Goal: Task Accomplishment & Management: Manage account settings

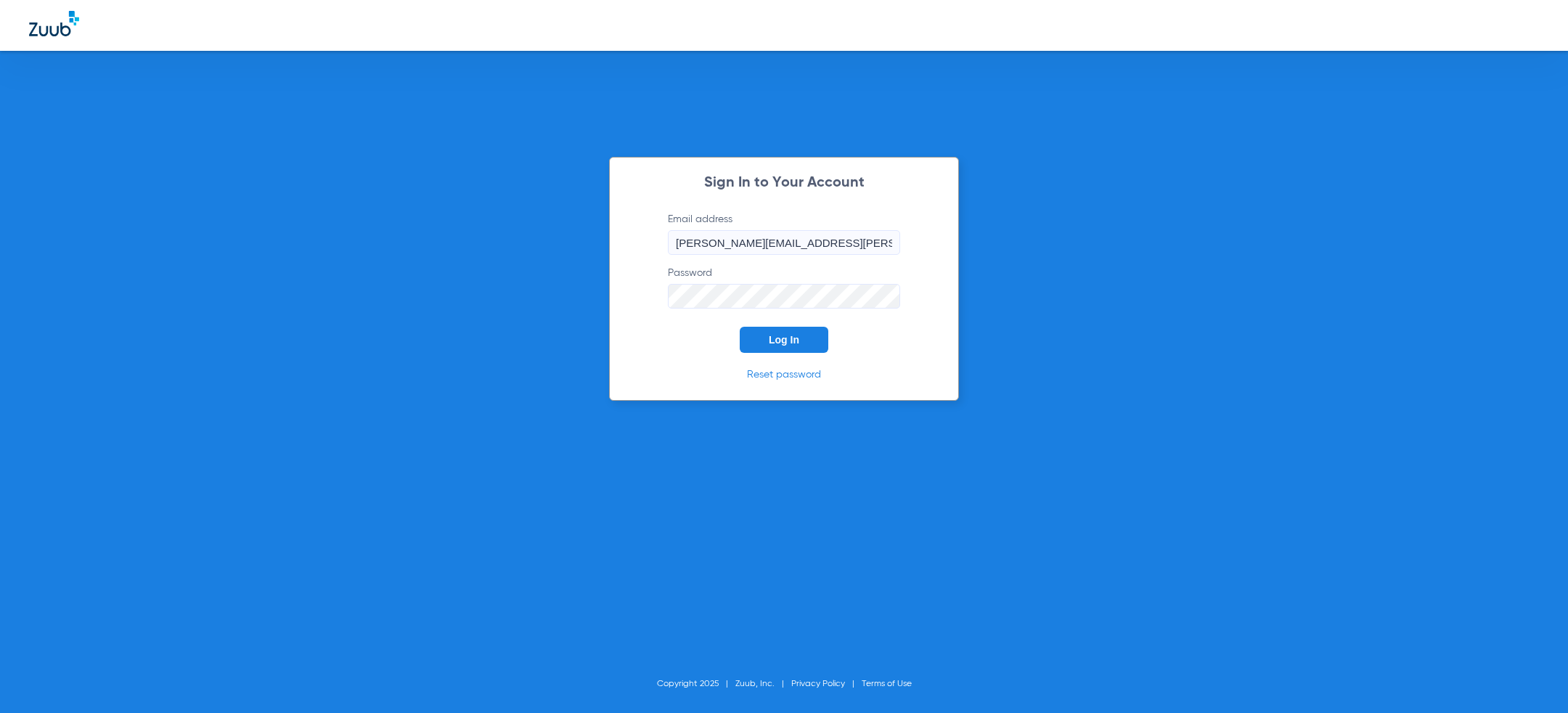
click at [498, 273] on div "Sign In to Your Account Email address [PERSON_NAME][EMAIL_ADDRESS][PERSON_NAME]…" at bounding box center [784, 356] width 1568 height 713
click at [761, 246] on input "[PERSON_NAME][EMAIL_ADDRESS][PERSON_NAME][DOMAIN_NAME]" at bounding box center [784, 242] width 233 height 25
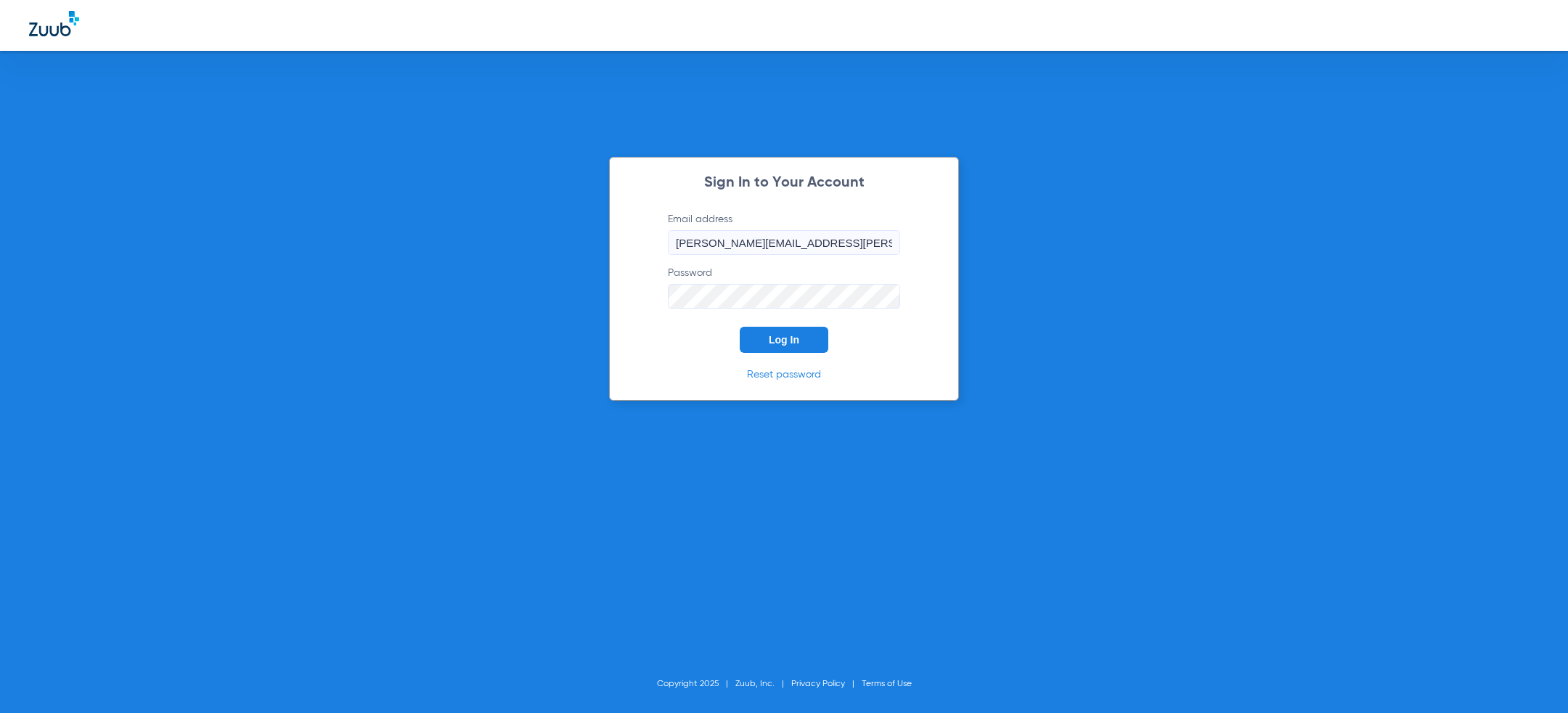
paste input "sudatidmd@gmail"
type input "[EMAIL_ADDRESS][DOMAIN_NAME]"
click at [518, 265] on div "Sign In to Your Account Email address jsudatidmd@gmail.com Password Log In Rese…" at bounding box center [784, 356] width 1568 height 713
click at [406, 255] on div "Sign In to Your Account Email address jsudatidmd@gmail.com Password Required Lo…" at bounding box center [784, 356] width 1568 height 713
click at [535, 283] on div "Sign In to Your Account Email address jsudatidmd@gmail.com Password Required Lo…" at bounding box center [784, 356] width 1568 height 713
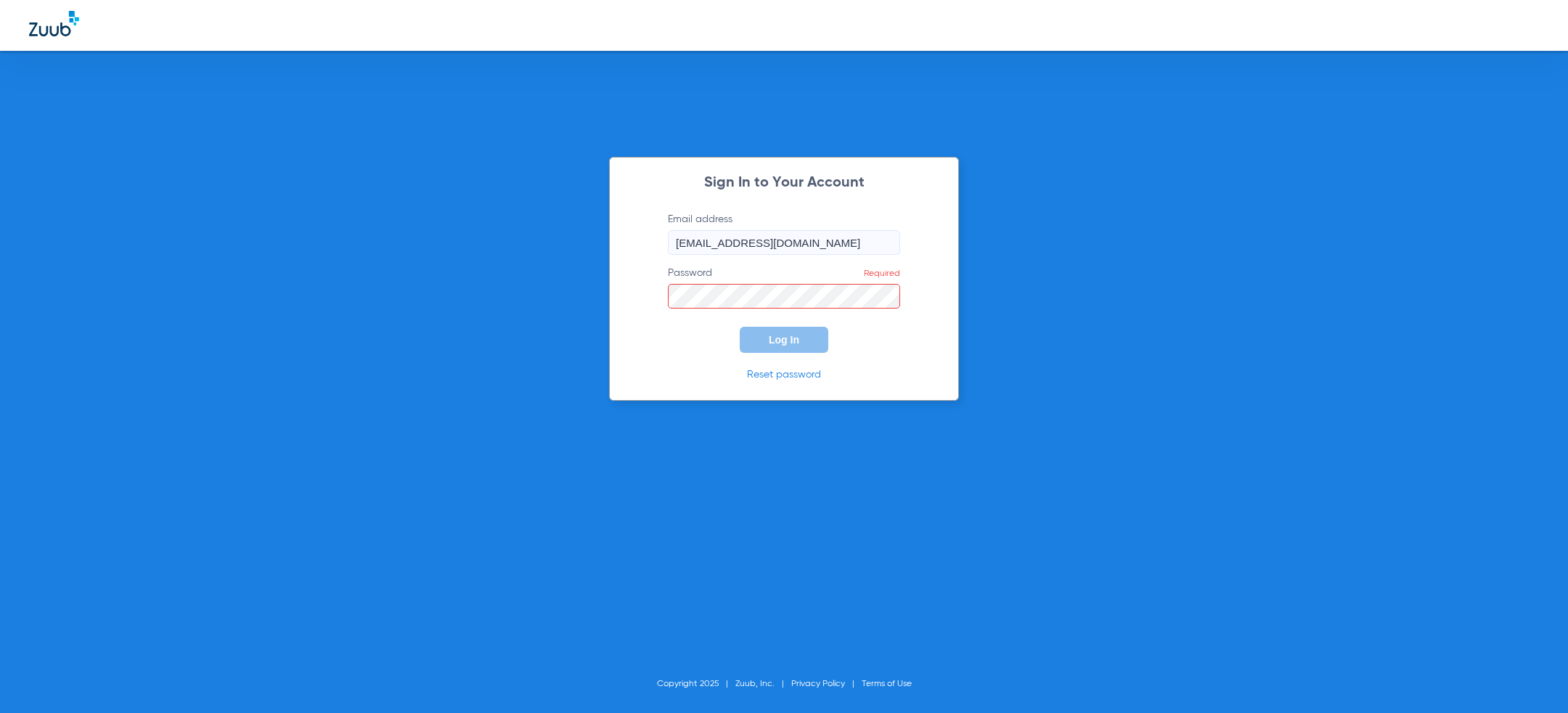
click at [1164, 245] on div "Sign In to Your Account Email address jsudatidmd@gmail.com Password Required Lo…" at bounding box center [784, 356] width 1568 height 713
click at [1164, 243] on div "Sign In to Your Account Email address jsudatidmd@gmail.com Password Required Lo…" at bounding box center [784, 356] width 1568 height 713
click at [477, 321] on div "Sign In to Your Account Email address jsudatidmd@gmail.com Password Required Lo…" at bounding box center [784, 356] width 1568 height 713
type input "[PERSON_NAME][EMAIL_ADDRESS][PERSON_NAME][DOMAIN_NAME]"
click at [699, 343] on form "Email address [PERSON_NAME][EMAIL_ADDRESS][PERSON_NAME][DOMAIN_NAME] Password L…" at bounding box center [784, 282] width 276 height 141
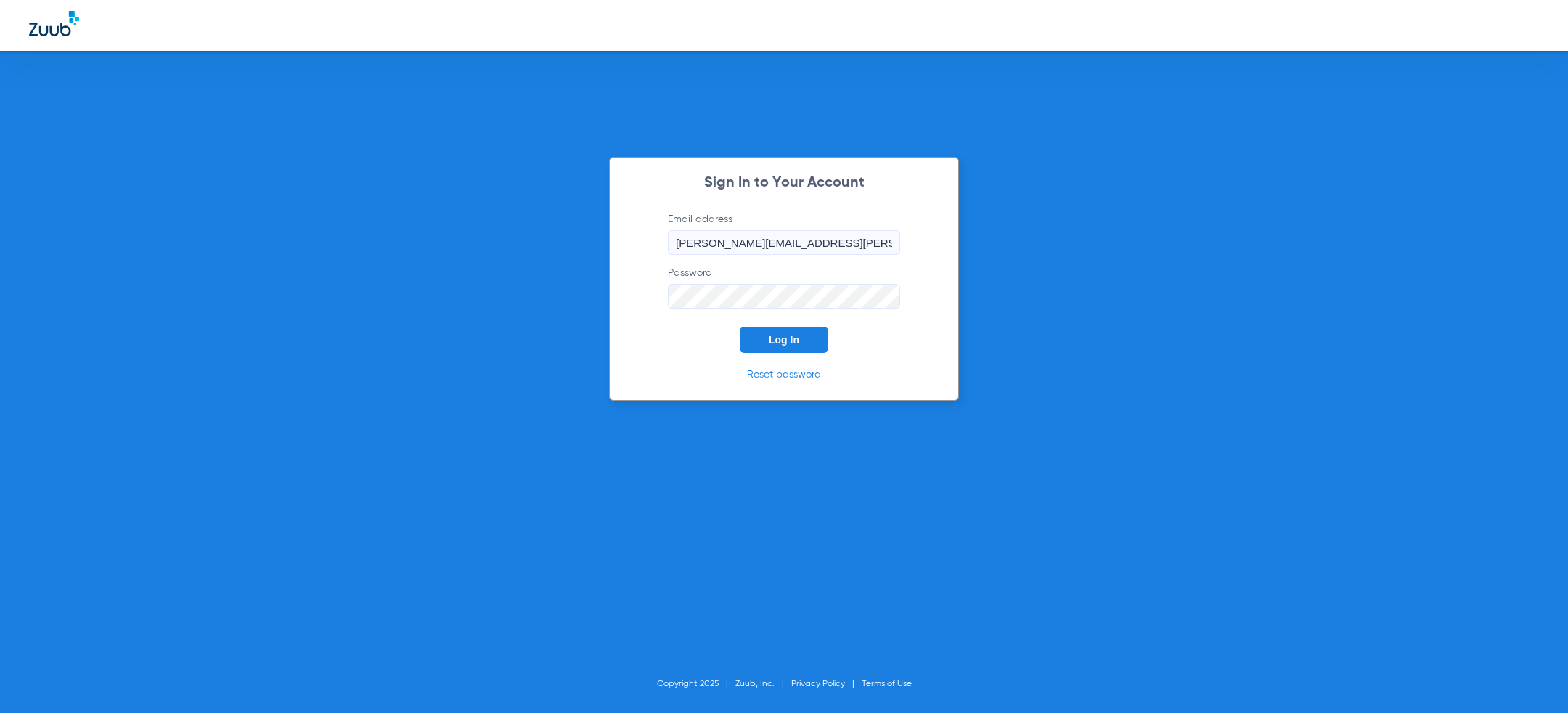
click at [809, 345] on button "Log In" at bounding box center [784, 340] width 89 height 26
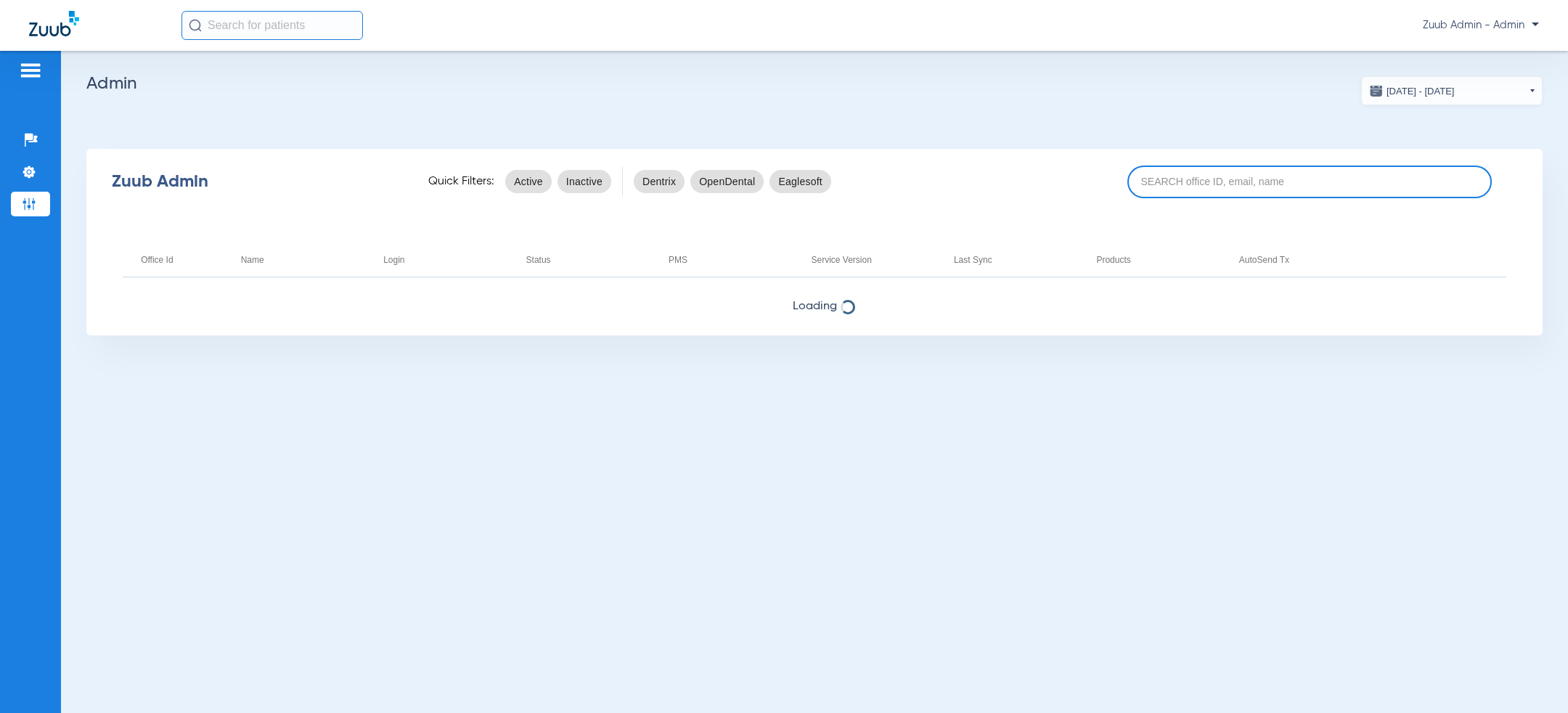
click at [1228, 181] on input at bounding box center [1310, 181] width 364 height 33
paste input "17007242"
type input "17007242"
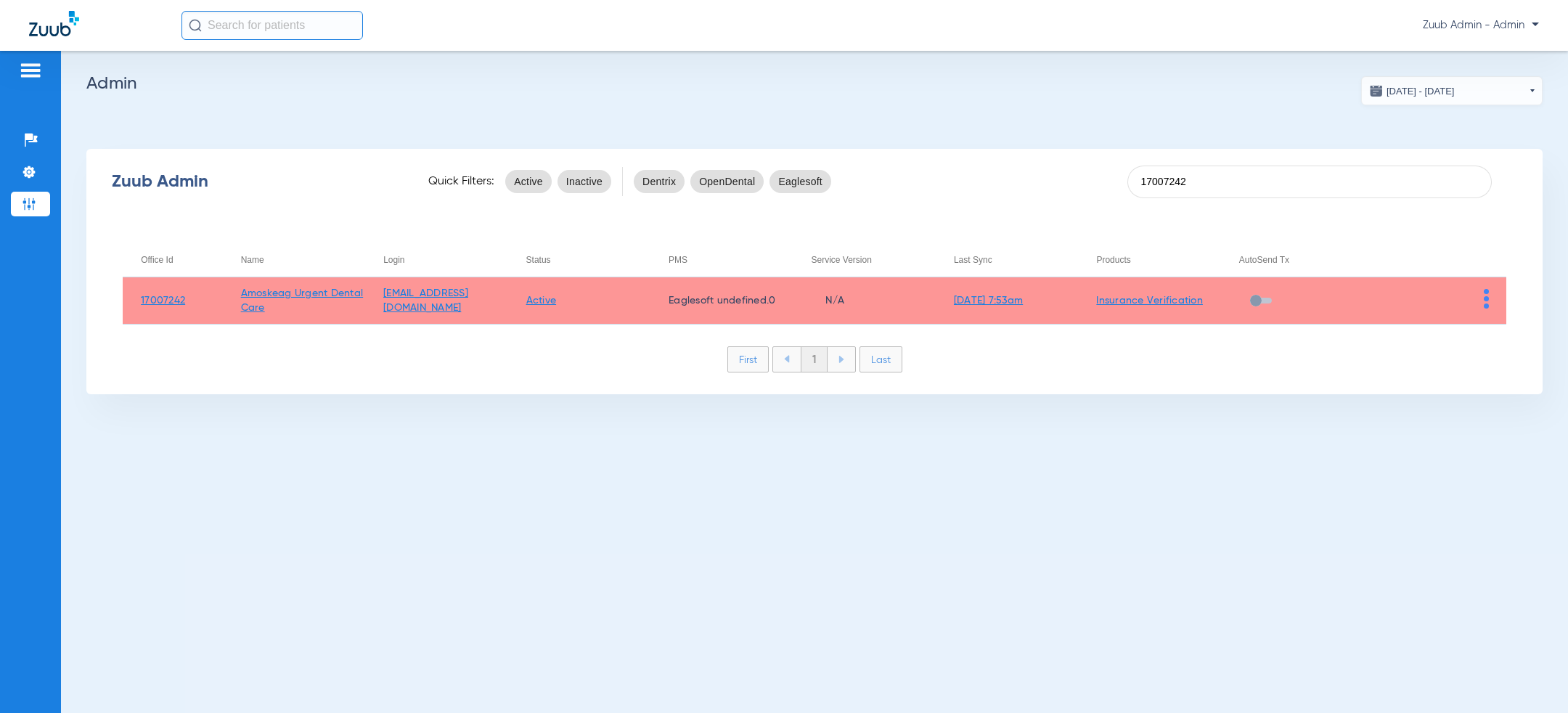
click at [1487, 300] on img at bounding box center [1486, 299] width 5 height 20
click at [1464, 324] on span "View Account" at bounding box center [1447, 329] width 61 height 10
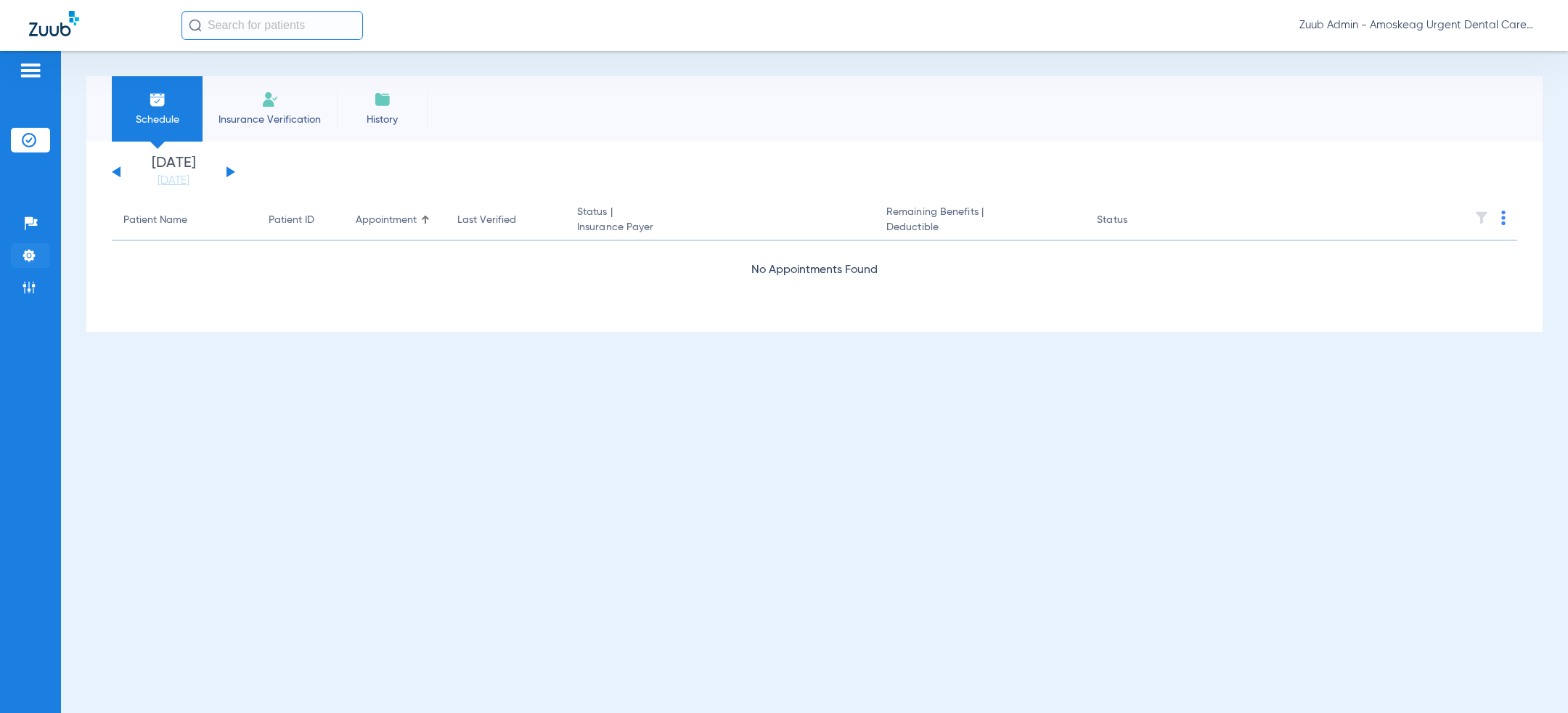
click at [28, 257] on img at bounding box center [29, 256] width 14 height 14
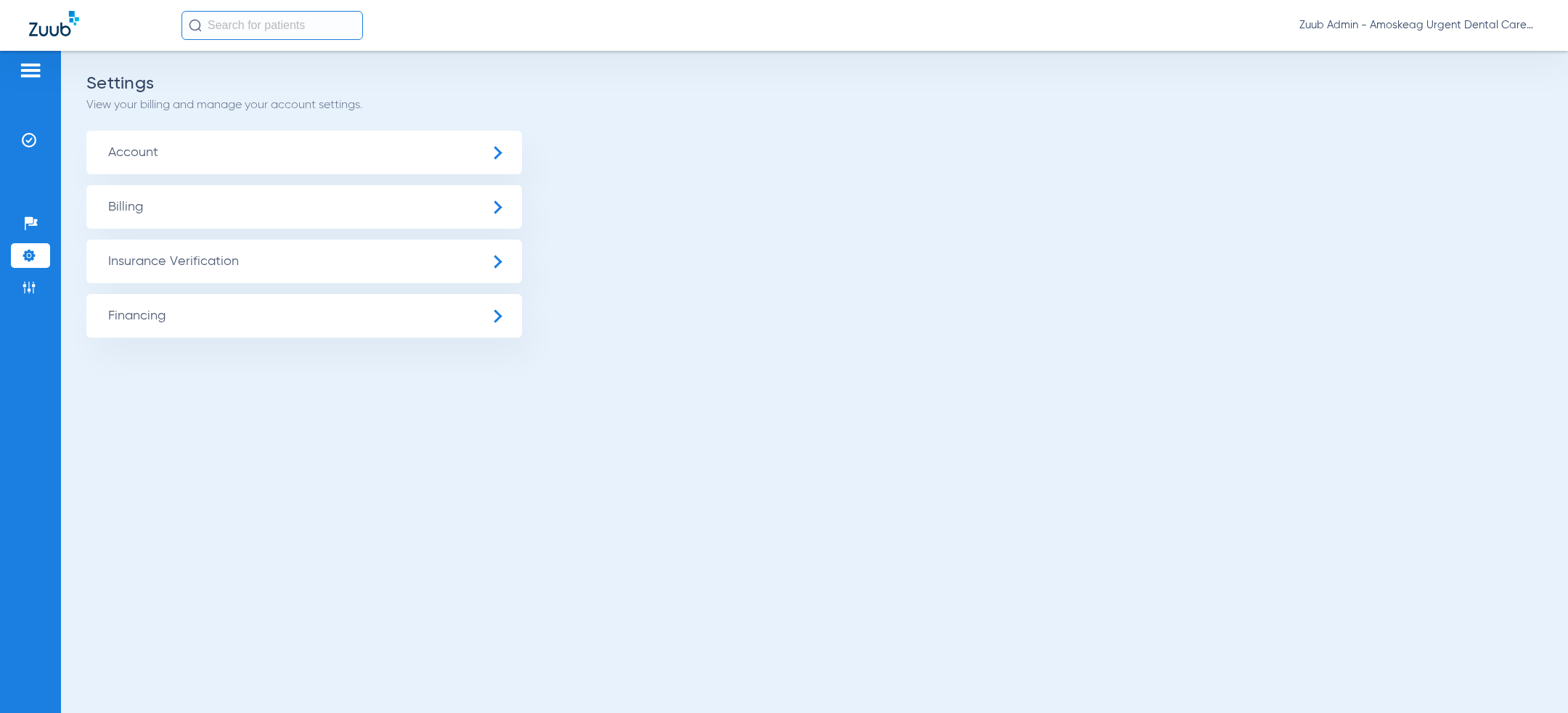
click at [376, 210] on span "Billing" at bounding box center [304, 207] width 436 height 44
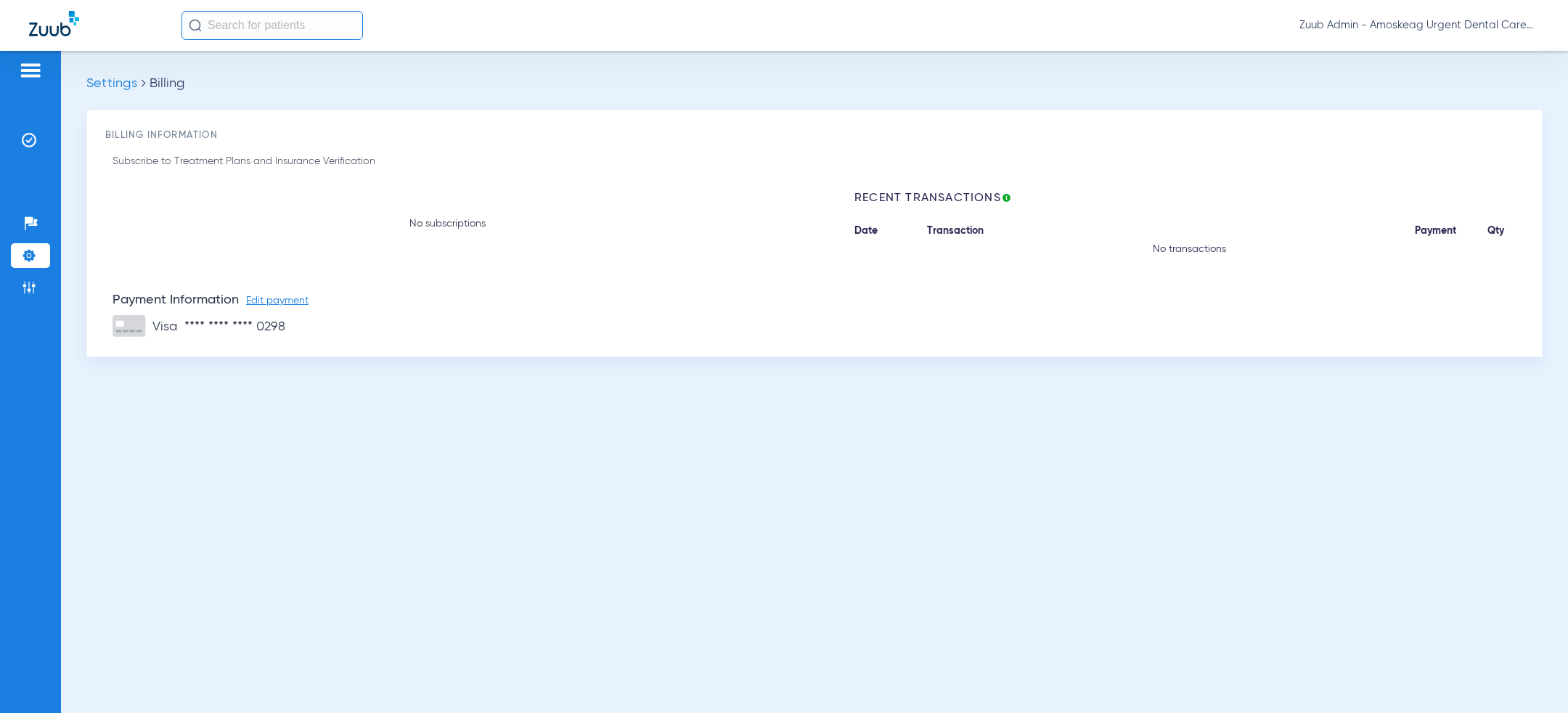
click at [1008, 66] on div "Settings Billing Billing Information Subscribe to Treatment Plans and Insurance…" at bounding box center [814, 382] width 1507 height 663
click at [1386, 27] on span "Zuub Admin - Amoskeag Urgent Dental Care" at bounding box center [1419, 26] width 240 height 14
click at [1490, 55] on span "Log out" at bounding box center [1497, 51] width 57 height 10
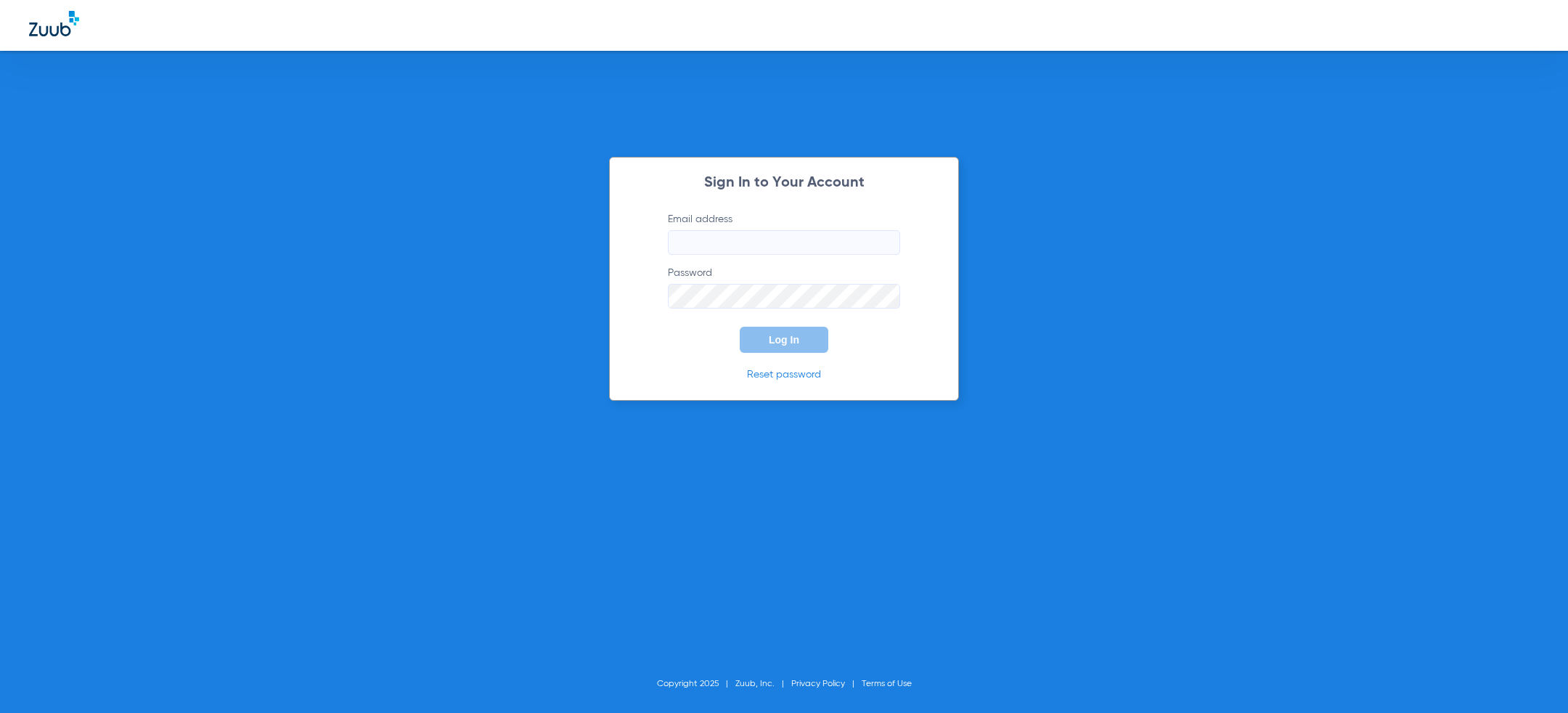
type input "[PERSON_NAME][EMAIL_ADDRESS][PERSON_NAME][DOMAIN_NAME]"
click at [711, 342] on form "Email address [PERSON_NAME][EMAIL_ADDRESS][PERSON_NAME][DOMAIN_NAME] Password L…" at bounding box center [784, 282] width 276 height 141
click at [782, 342] on span "Log In" at bounding box center [784, 340] width 30 height 12
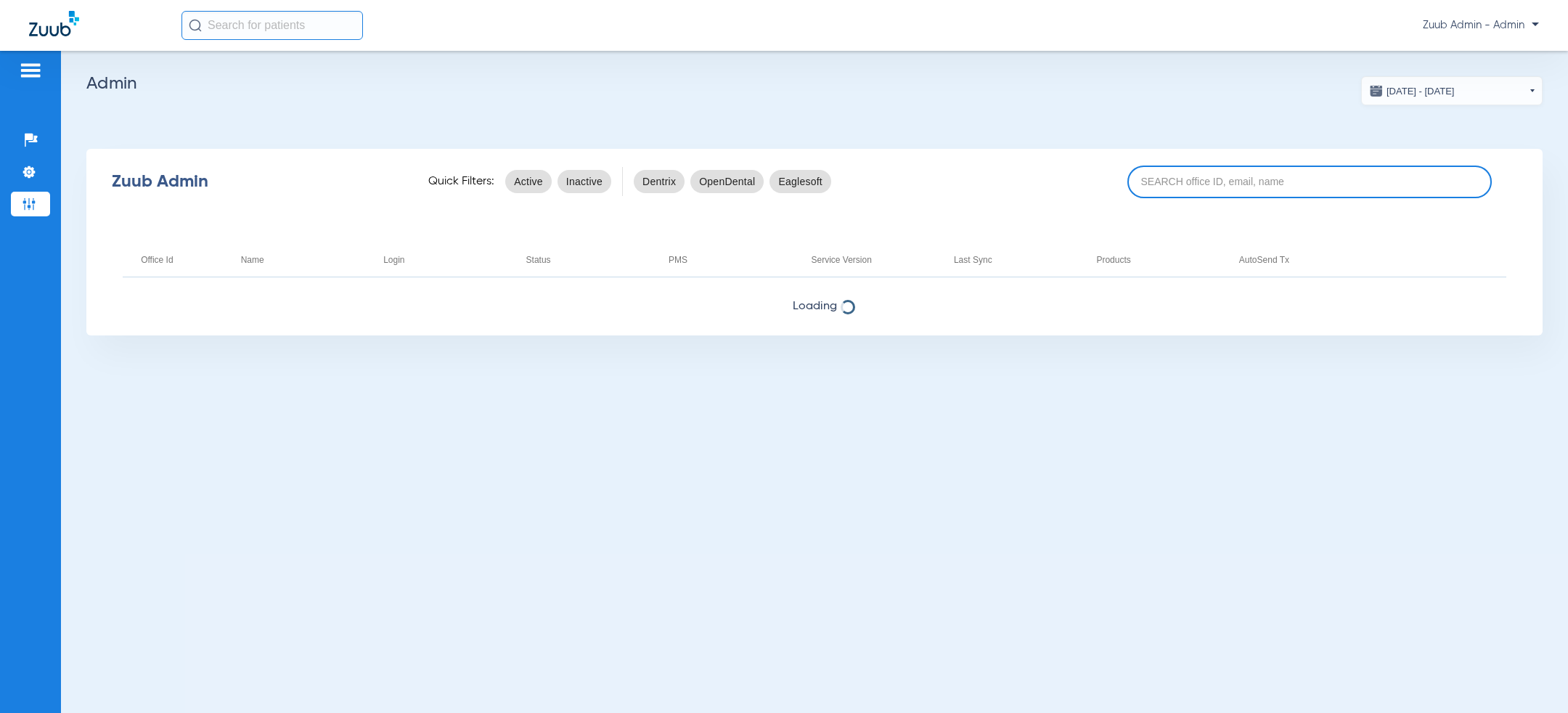
click at [1246, 182] on input at bounding box center [1310, 181] width 364 height 33
paste input "17007246"
type input "17007246"
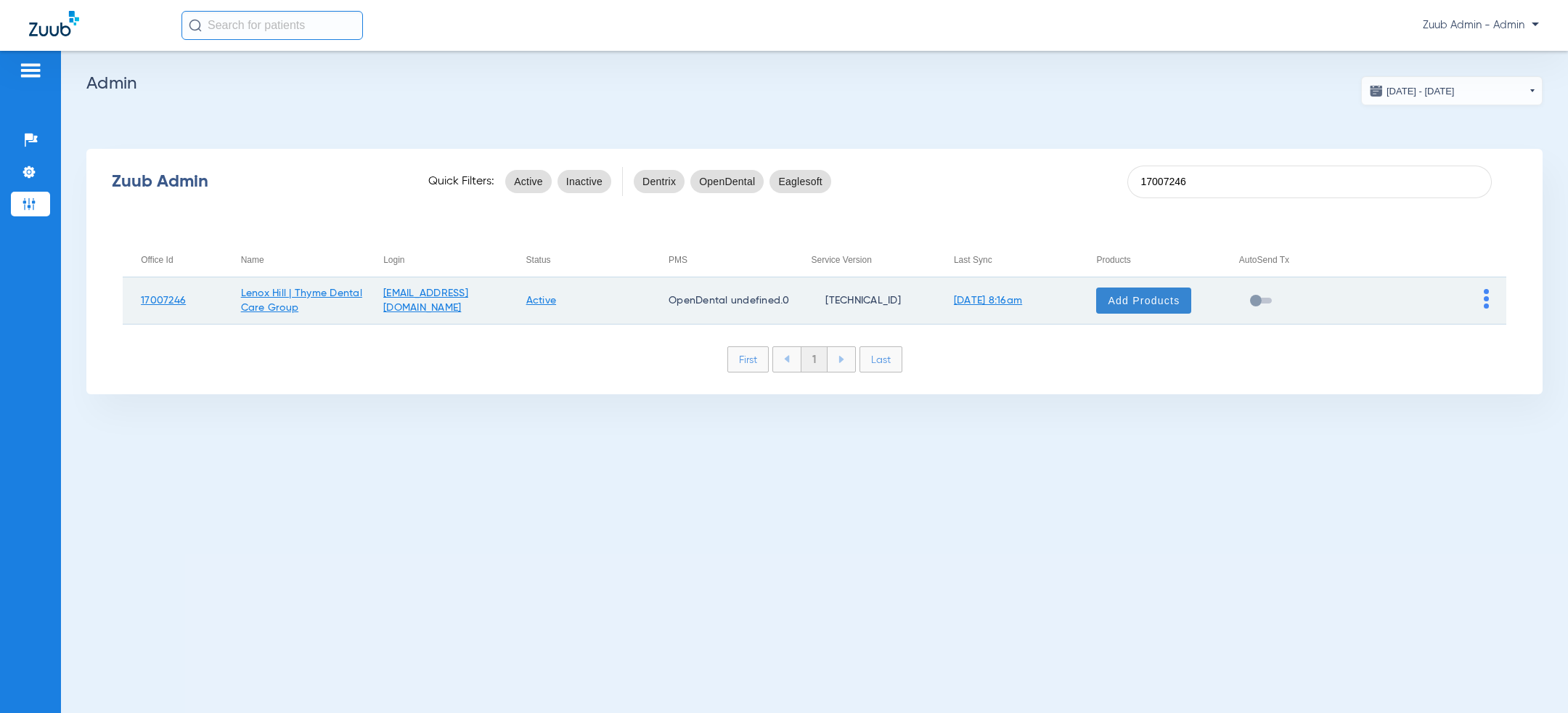
click at [1180, 301] on span "Add Products" at bounding box center [1144, 301] width 72 height 14
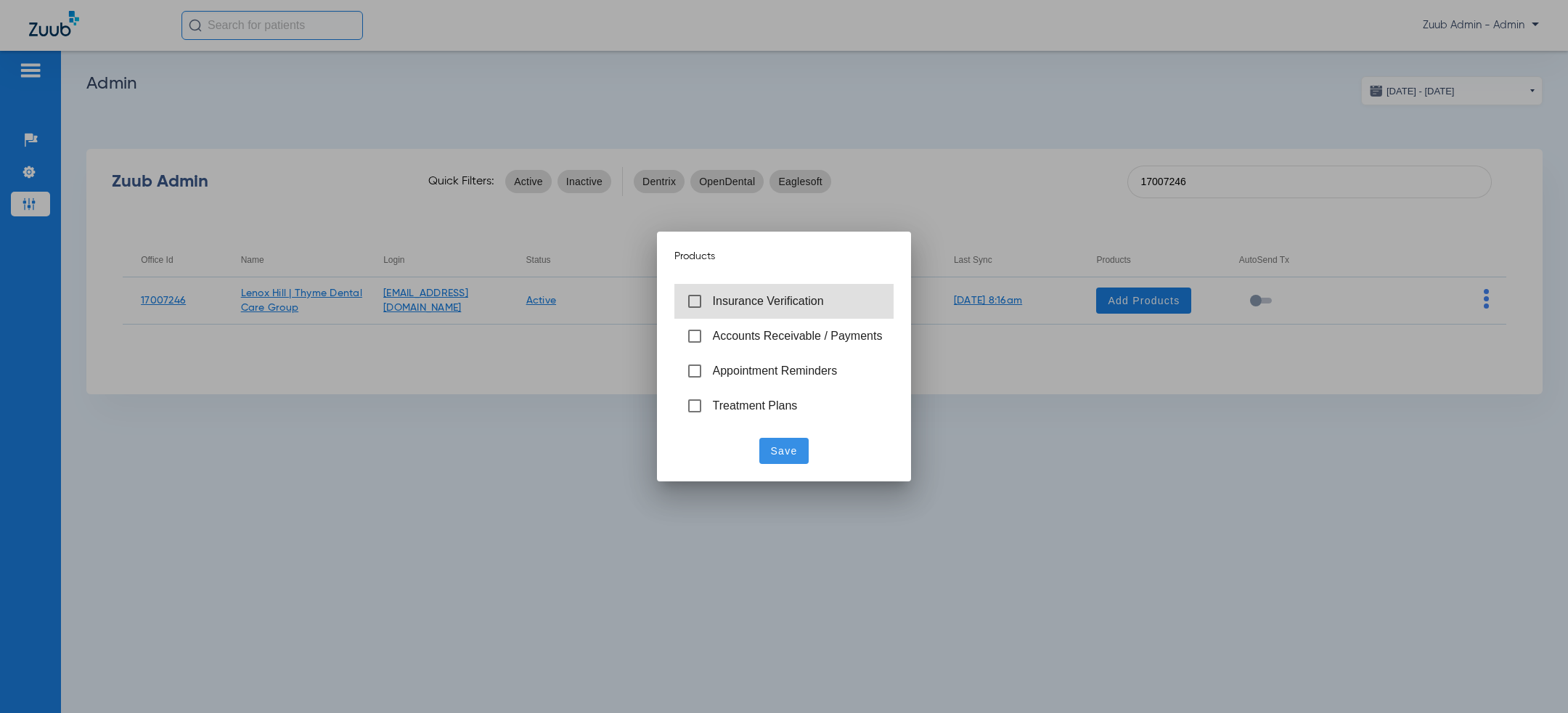
click at [765, 310] on mat-list-option "Insurance Verification" at bounding box center [784, 301] width 220 height 35
click at [784, 452] on span "Save" at bounding box center [785, 451] width 27 height 14
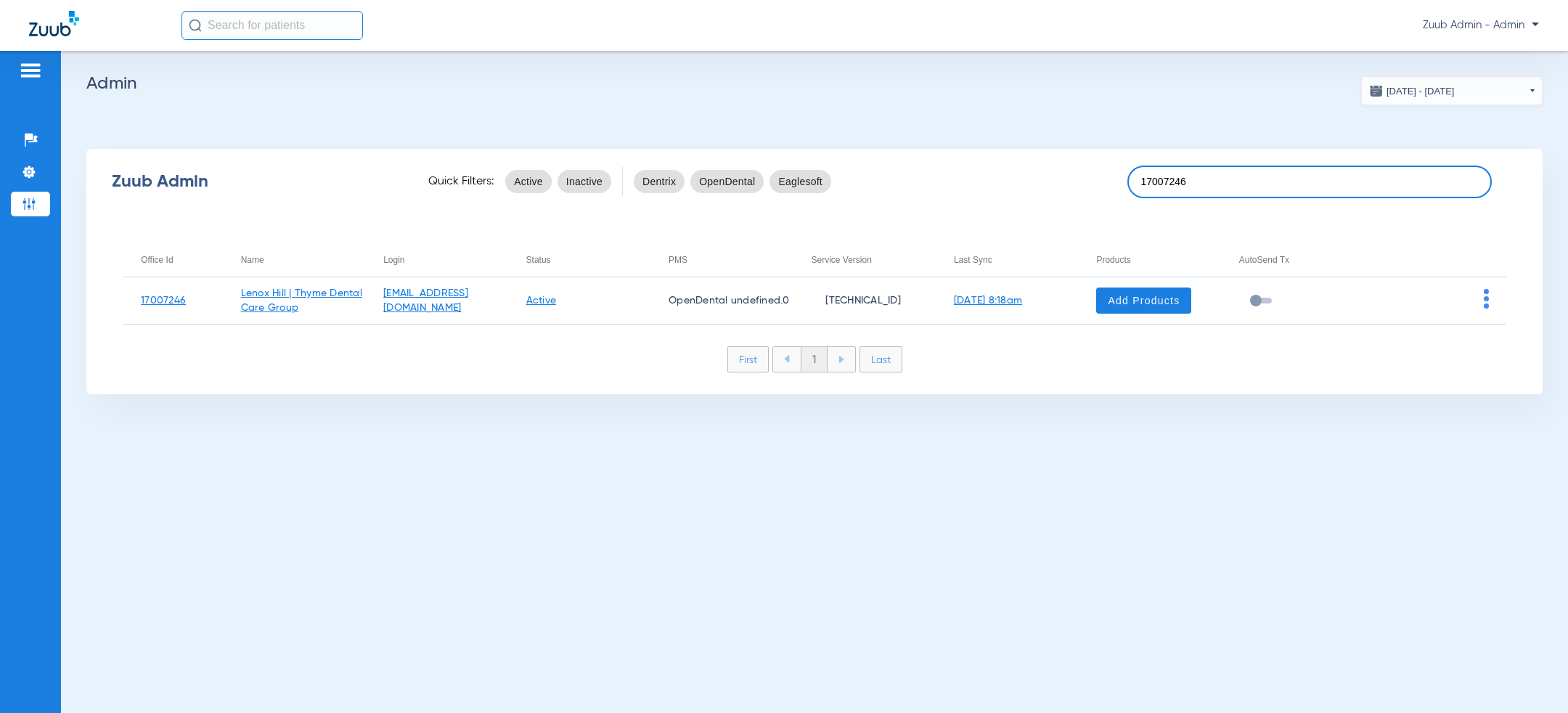
click at [1233, 181] on input "17007246" at bounding box center [1310, 181] width 364 height 33
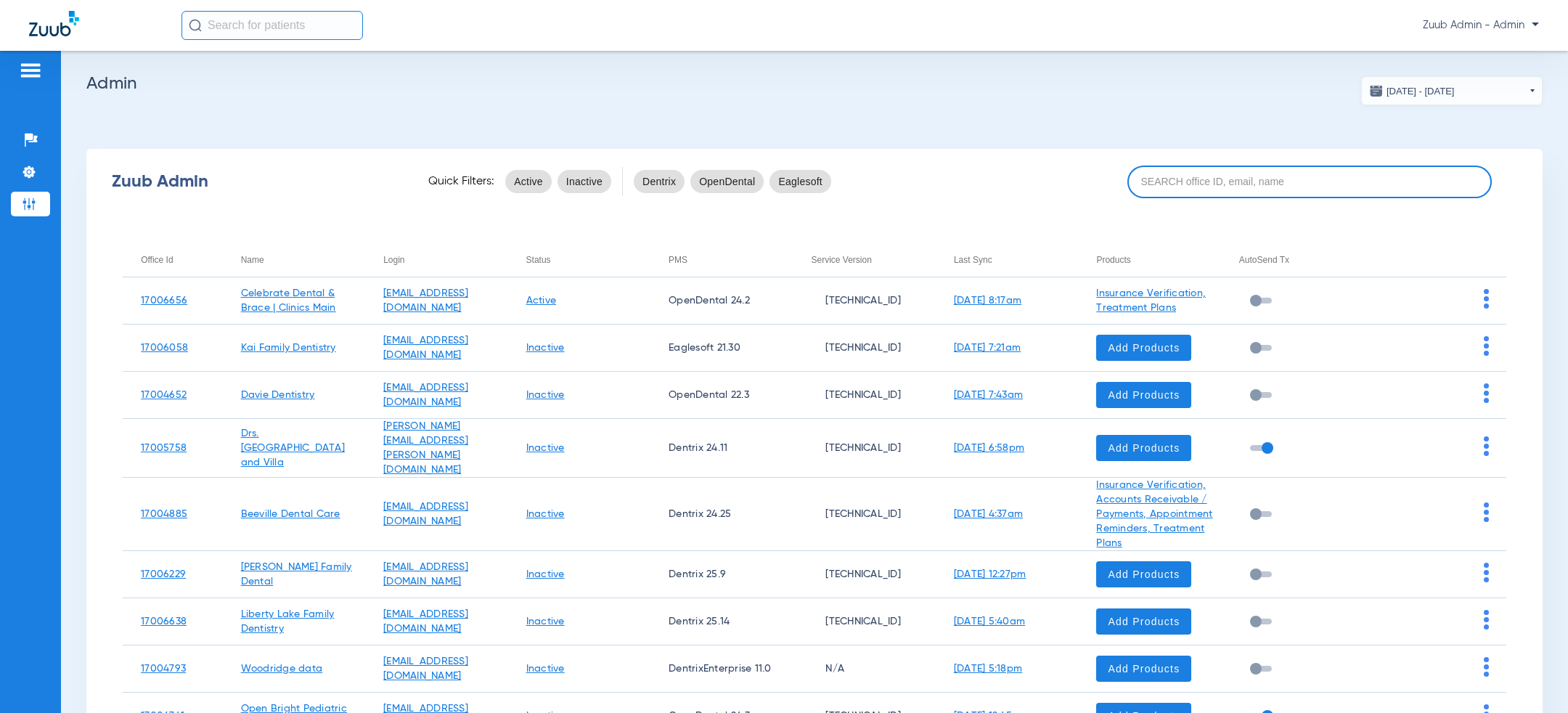
click at [1218, 179] on input at bounding box center [1310, 181] width 364 height 33
paste input "17007246"
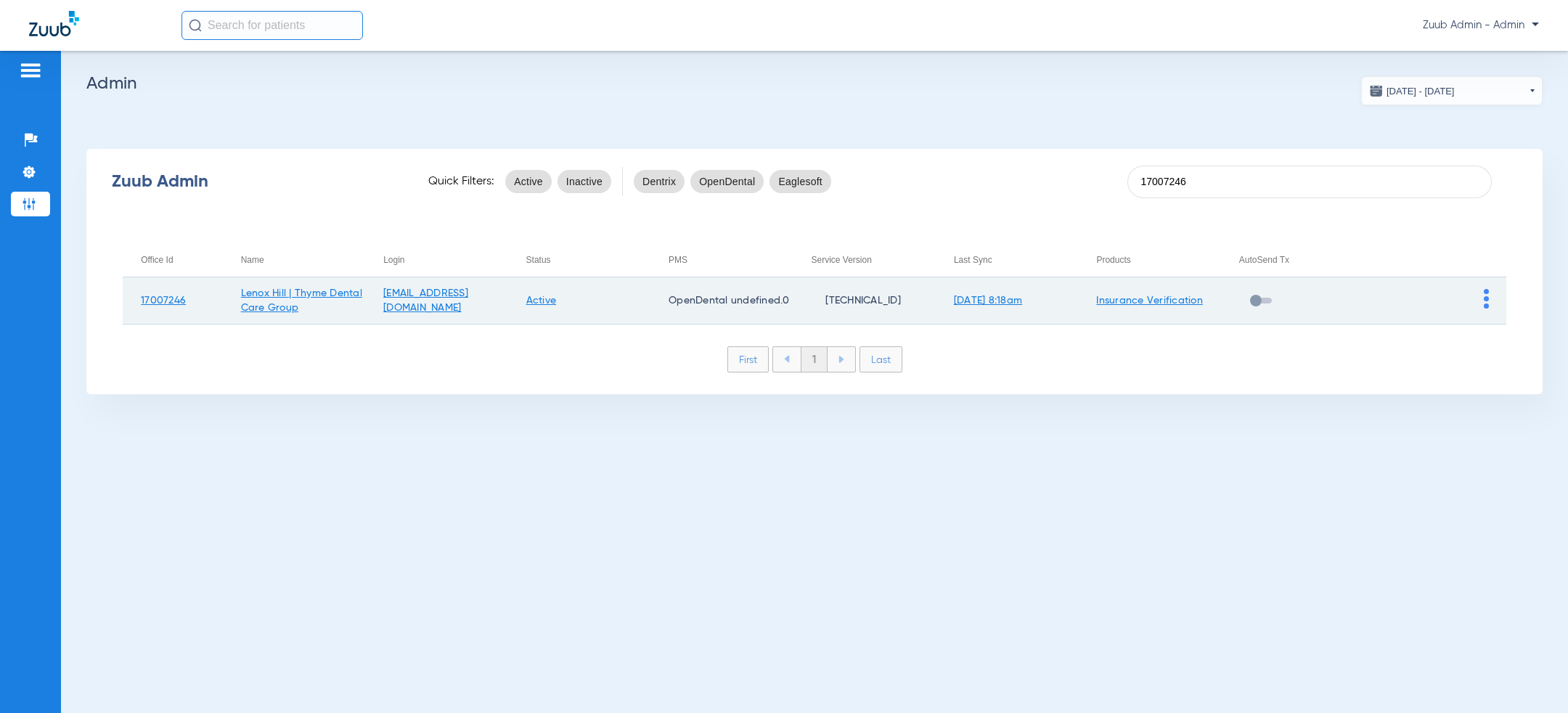
type input "17007246"
click at [1486, 301] on img at bounding box center [1486, 299] width 5 height 20
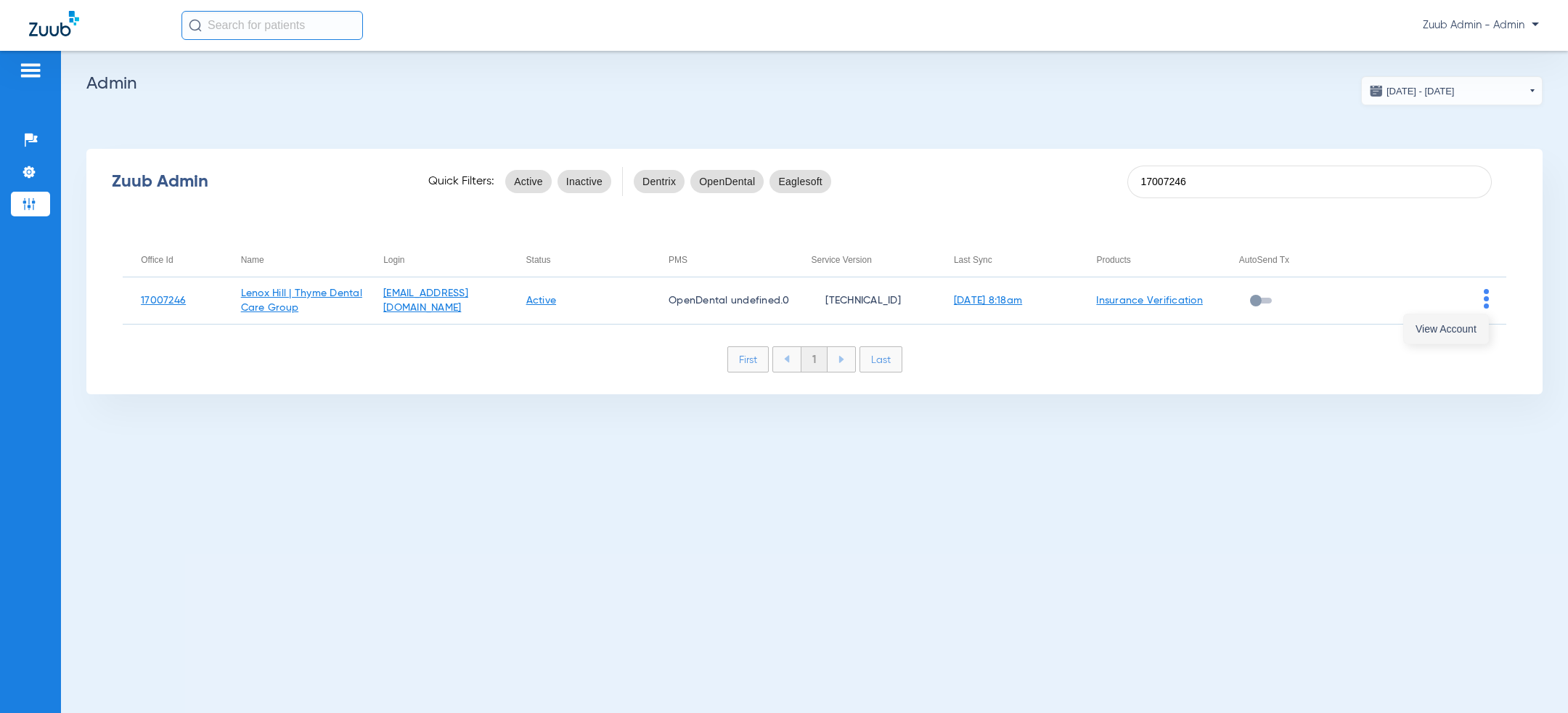
click at [1439, 329] on span "View Account" at bounding box center [1447, 329] width 61 height 10
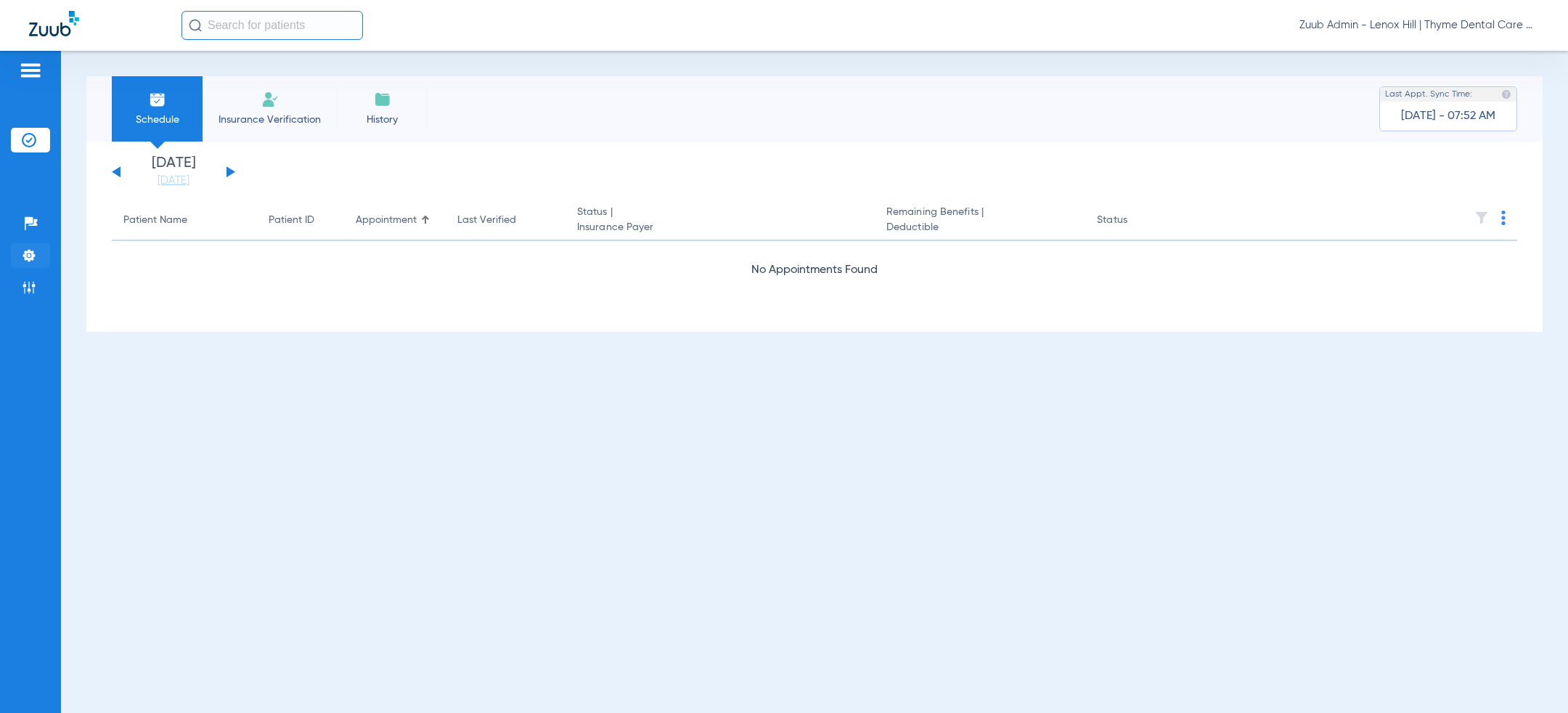
click at [38, 257] on li "Settings" at bounding box center [30, 255] width 39 height 25
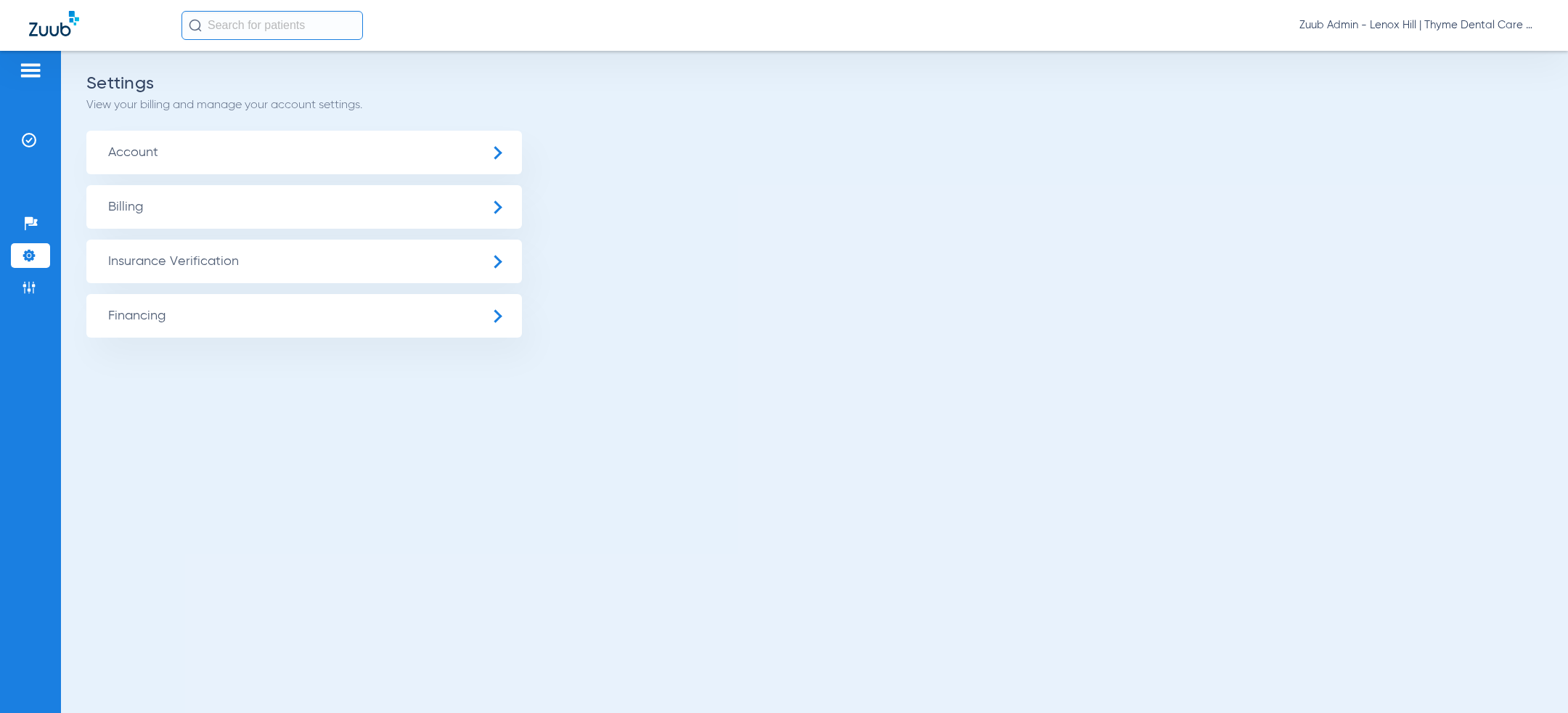
click at [152, 260] on span "Insurance Verification" at bounding box center [304, 261] width 436 height 44
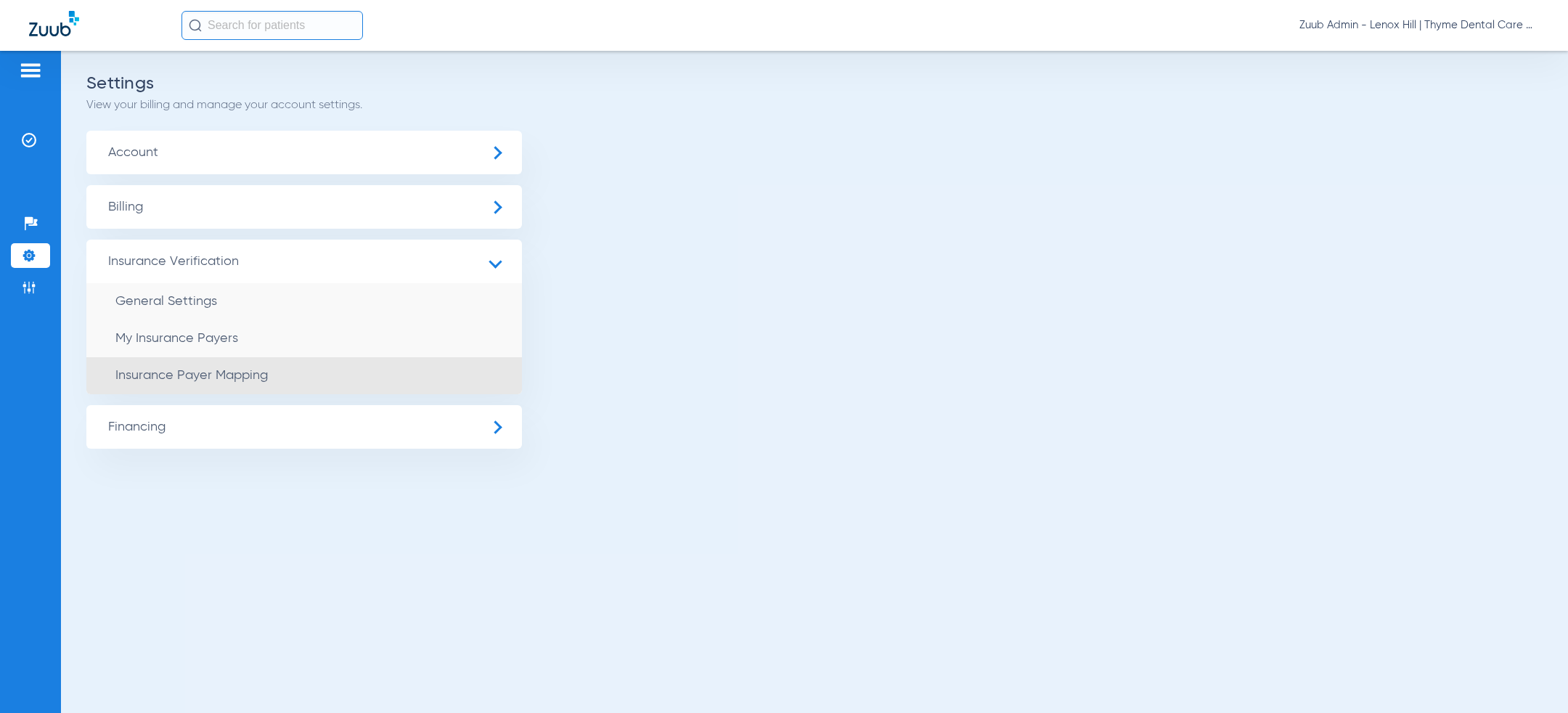
click at [241, 369] on span "Insurance Payer Mapping" at bounding box center [191, 376] width 153 height 13
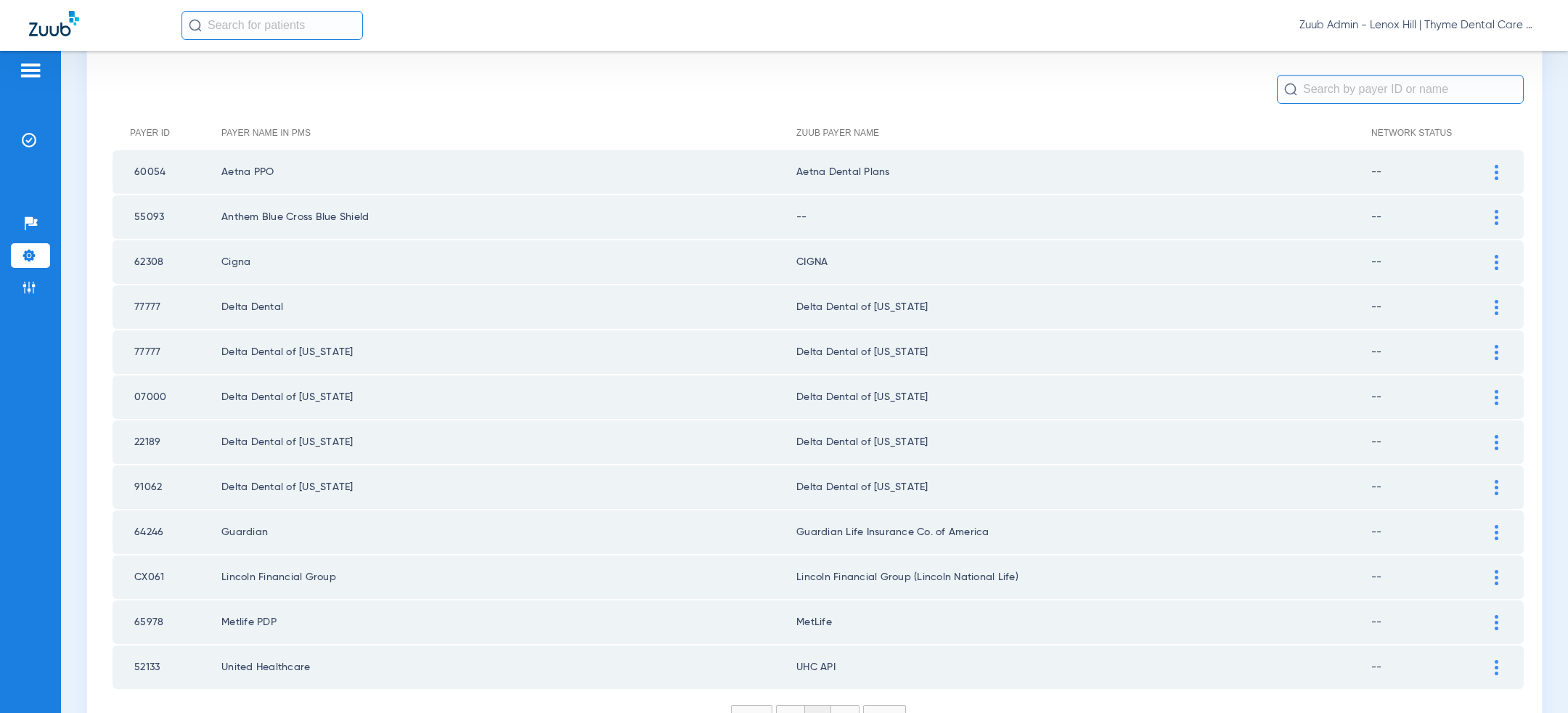
scroll to position [98, 0]
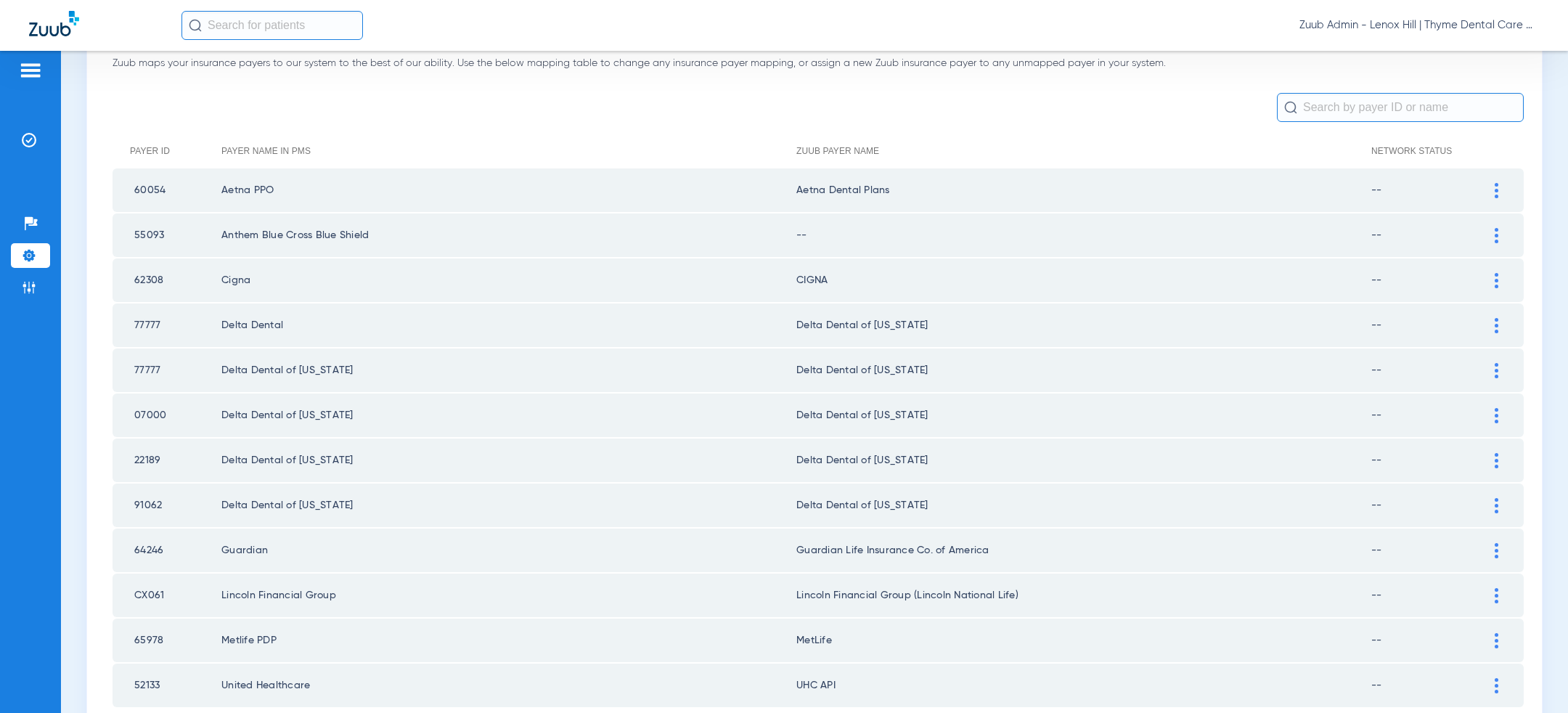
click at [160, 235] on td "55093" at bounding box center [167, 235] width 109 height 44
copy td "55093"
click at [1499, 231] on div at bounding box center [1497, 235] width 26 height 15
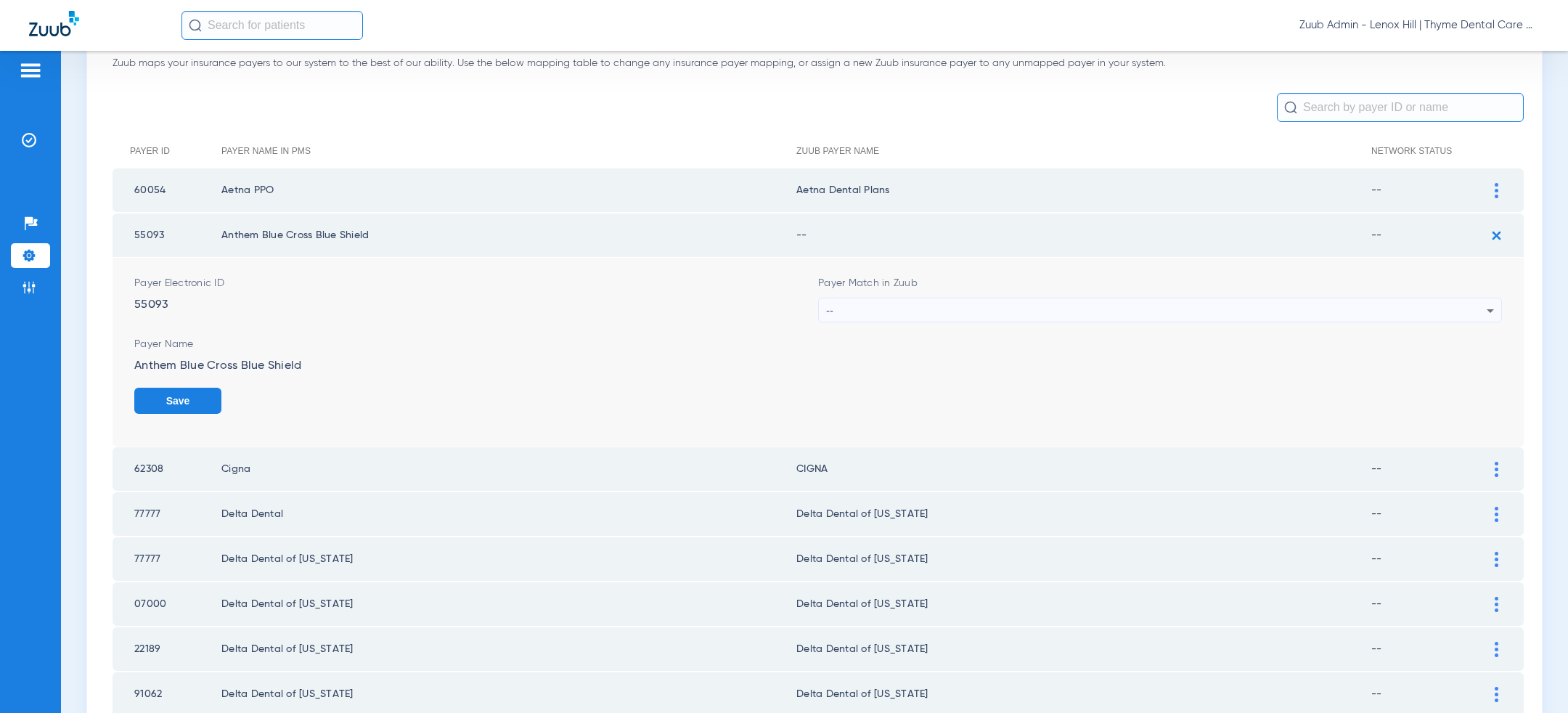
click at [1100, 309] on div "--" at bounding box center [1156, 310] width 661 height 25
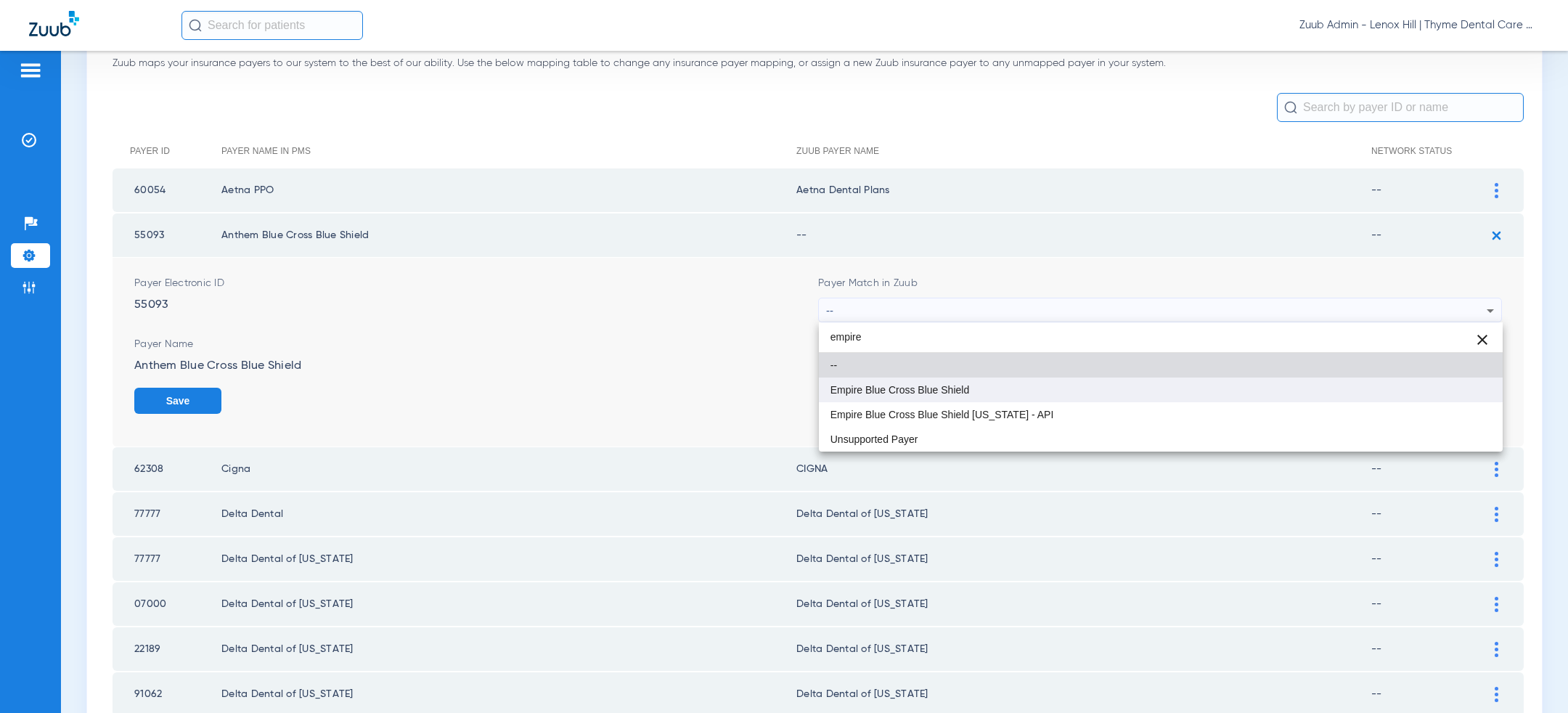
type input "empire"
click at [1051, 388] on mat-option "Empire Blue Cross Blue Shield" at bounding box center [1161, 389] width 684 height 25
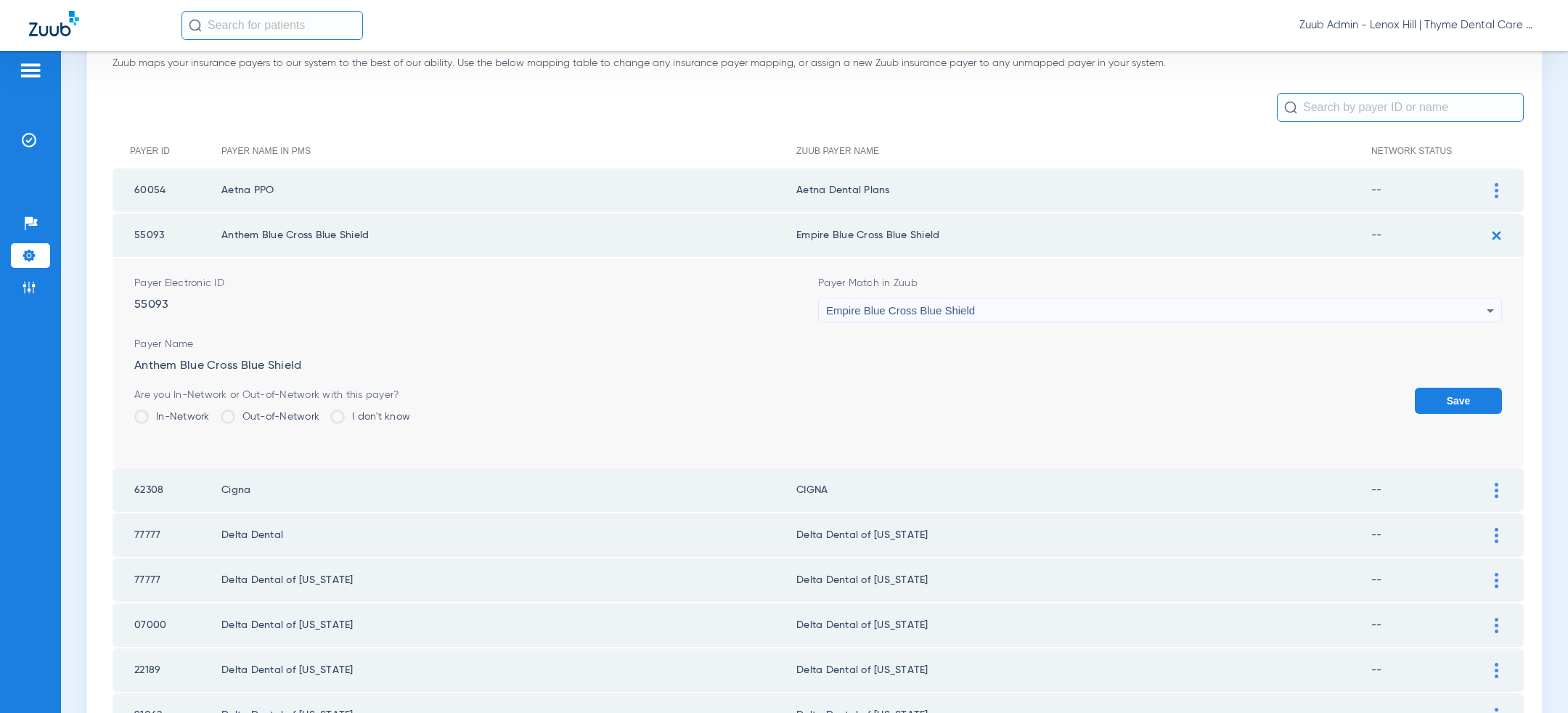
click at [1447, 405] on button "Save" at bounding box center [1459, 400] width 87 height 26
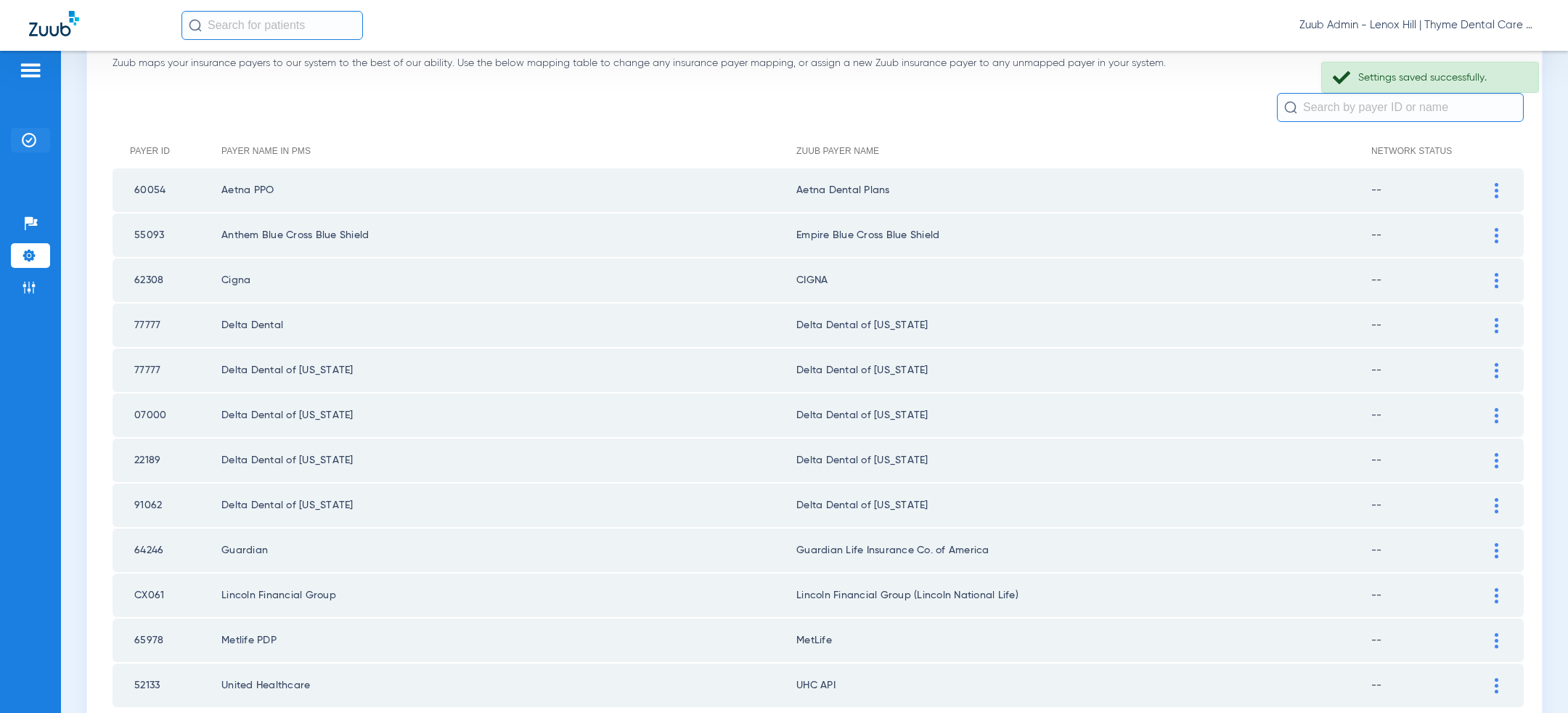
click at [27, 142] on img at bounding box center [29, 140] width 14 height 14
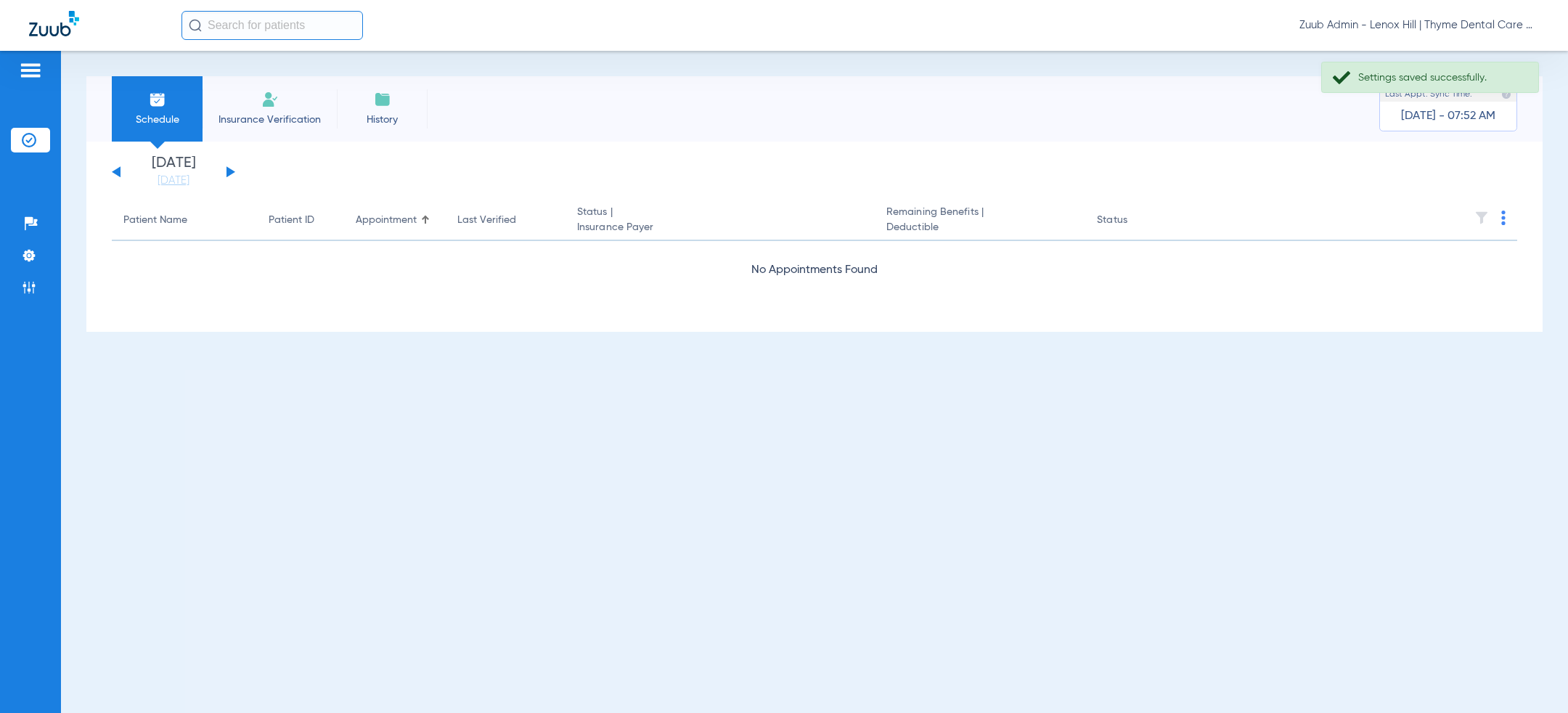
click at [229, 170] on button at bounding box center [230, 172] width 9 height 11
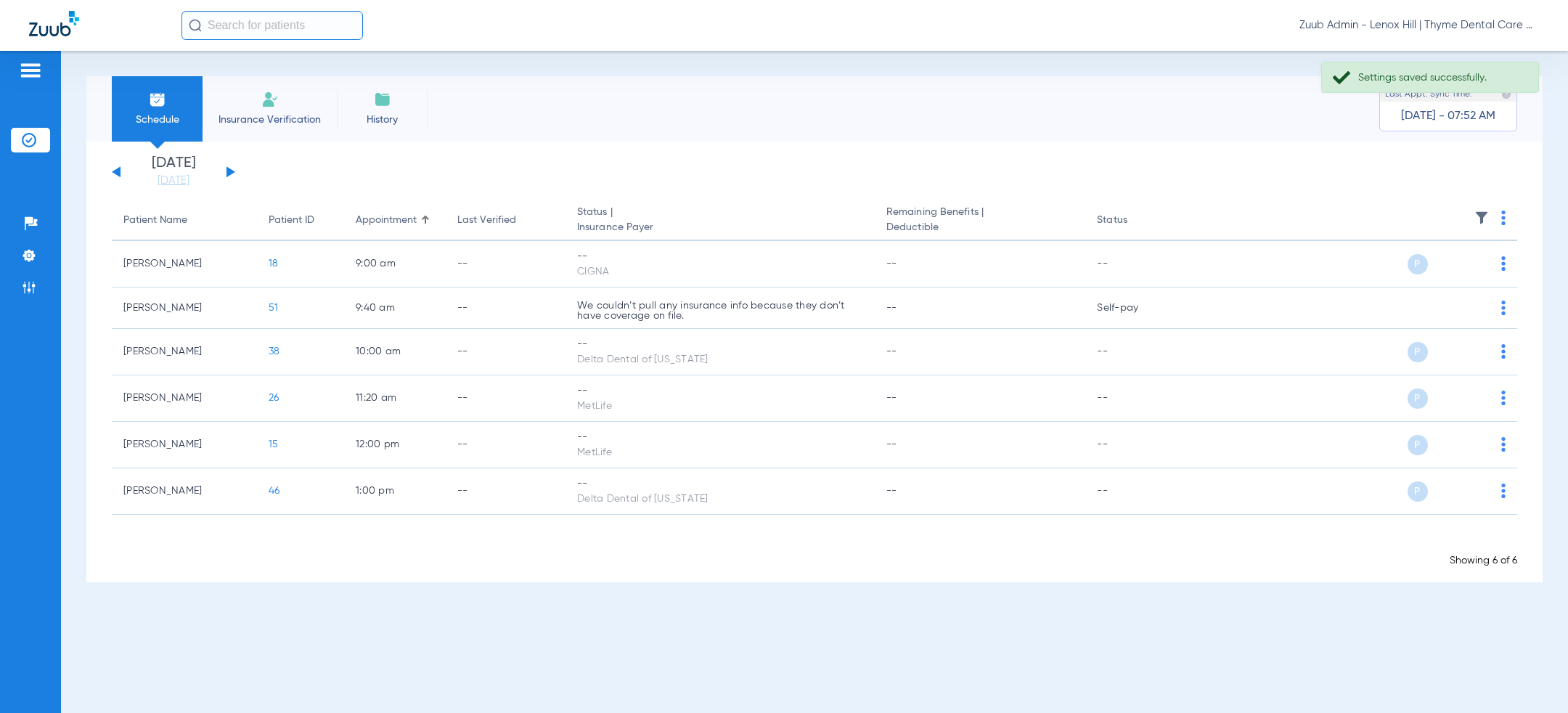
drag, startPoint x: 229, startPoint y: 170, endPoint x: 583, endPoint y: 112, distance: 358.7
click at [583, 113] on div "Schedule Insurance Verification History Last Appt. Sync Time: Today - 07:52 AM …" at bounding box center [814, 329] width 1456 height 506
click at [227, 171] on button at bounding box center [230, 172] width 9 height 11
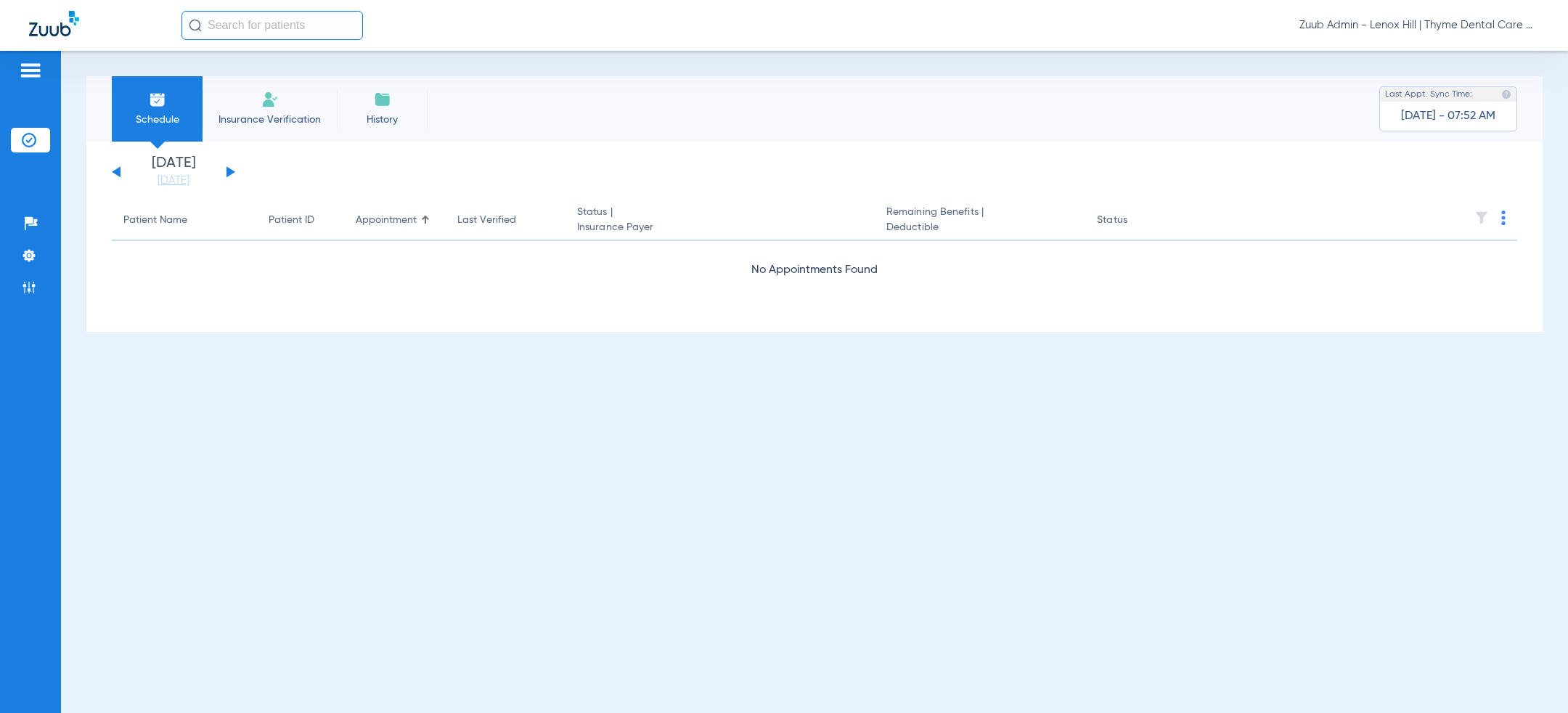
click at [227, 171] on button at bounding box center [230, 172] width 9 height 11
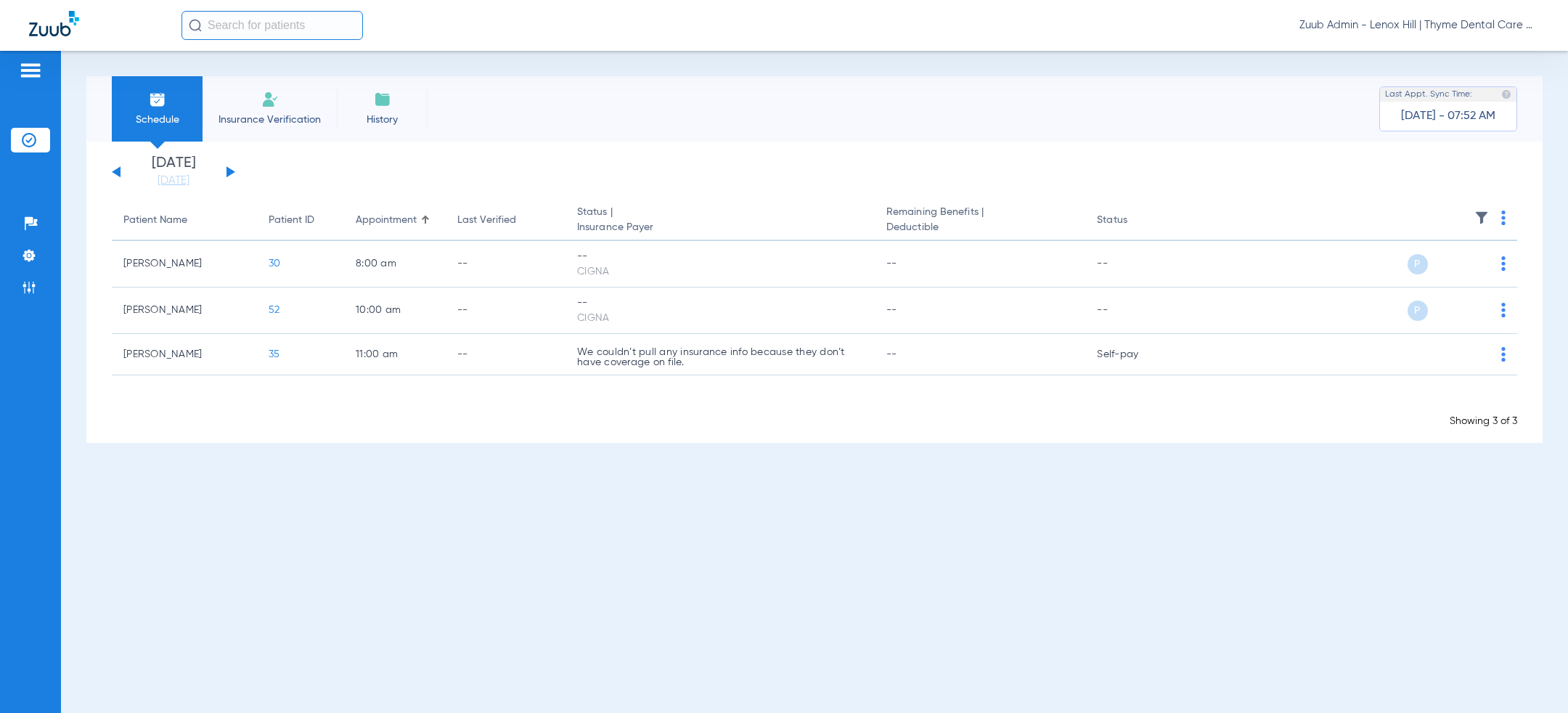
click at [227, 171] on button at bounding box center [230, 172] width 9 height 11
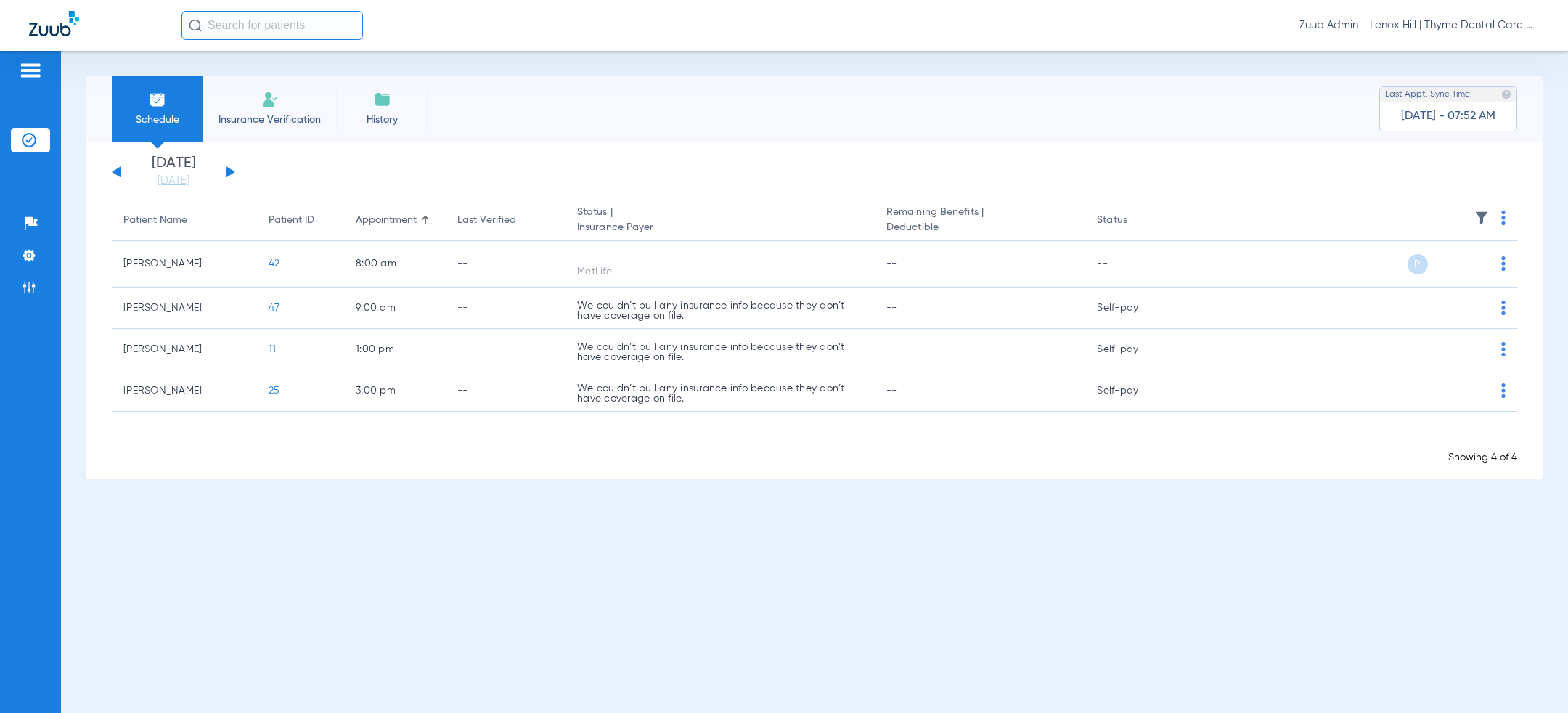
click at [227, 172] on button at bounding box center [230, 172] width 9 height 11
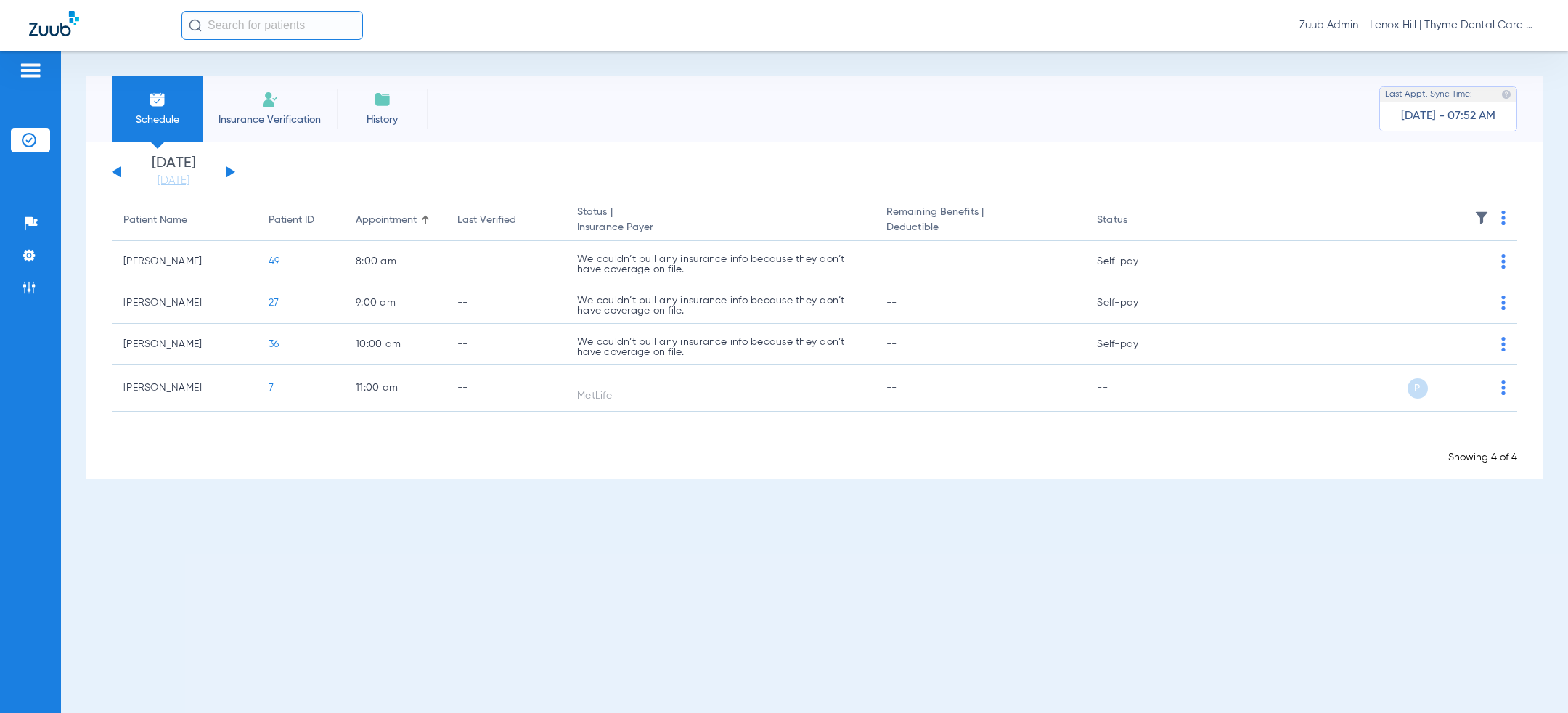
click at [227, 172] on button at bounding box center [230, 172] width 9 height 11
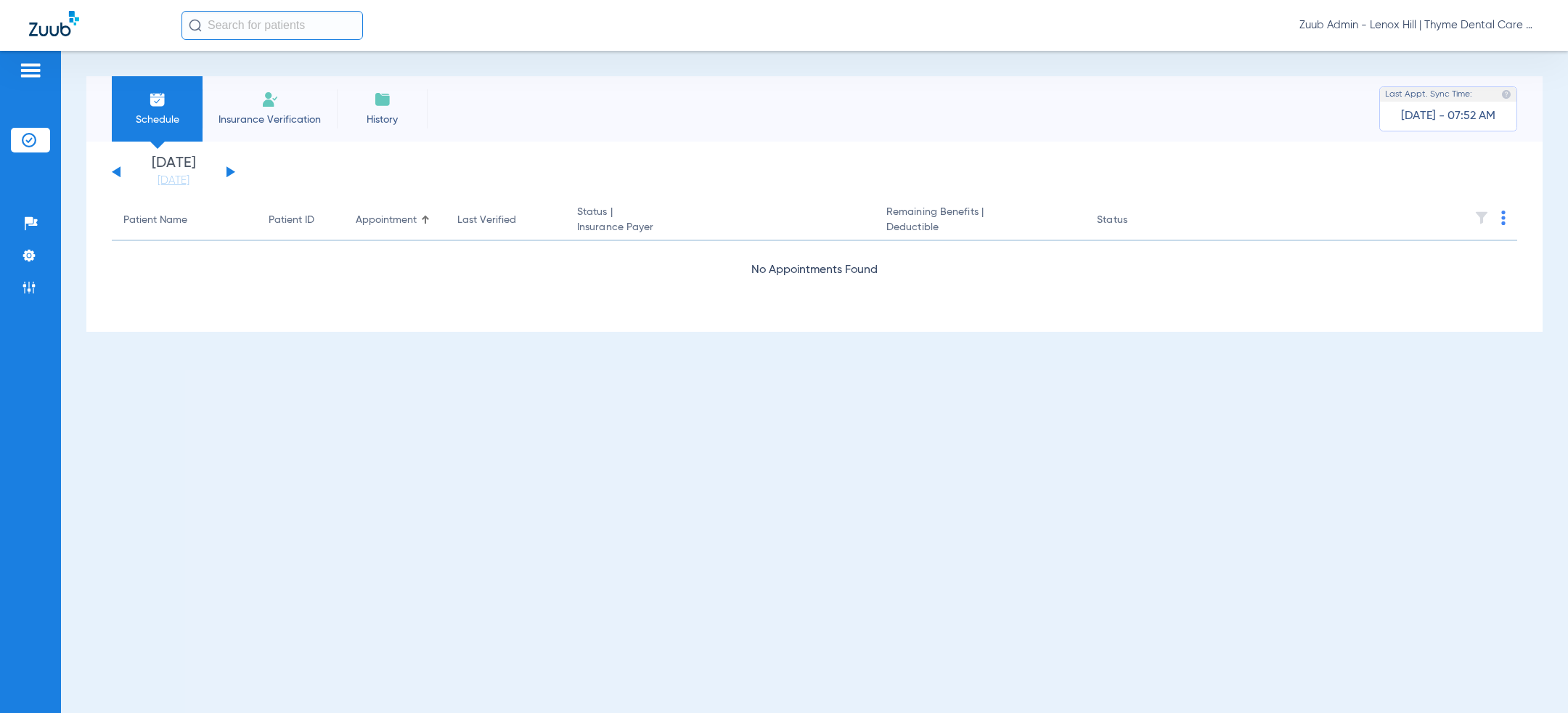
click at [227, 172] on button at bounding box center [230, 172] width 9 height 11
click at [608, 106] on div "Schedule Insurance Verification History Last Appt. Sync Time: Today - 07:52 AM" at bounding box center [814, 109] width 1456 height 66
click at [1482, 30] on span "Zuub Admin - Lenox Hill | Thyme Dental Care Group" at bounding box center [1419, 26] width 240 height 14
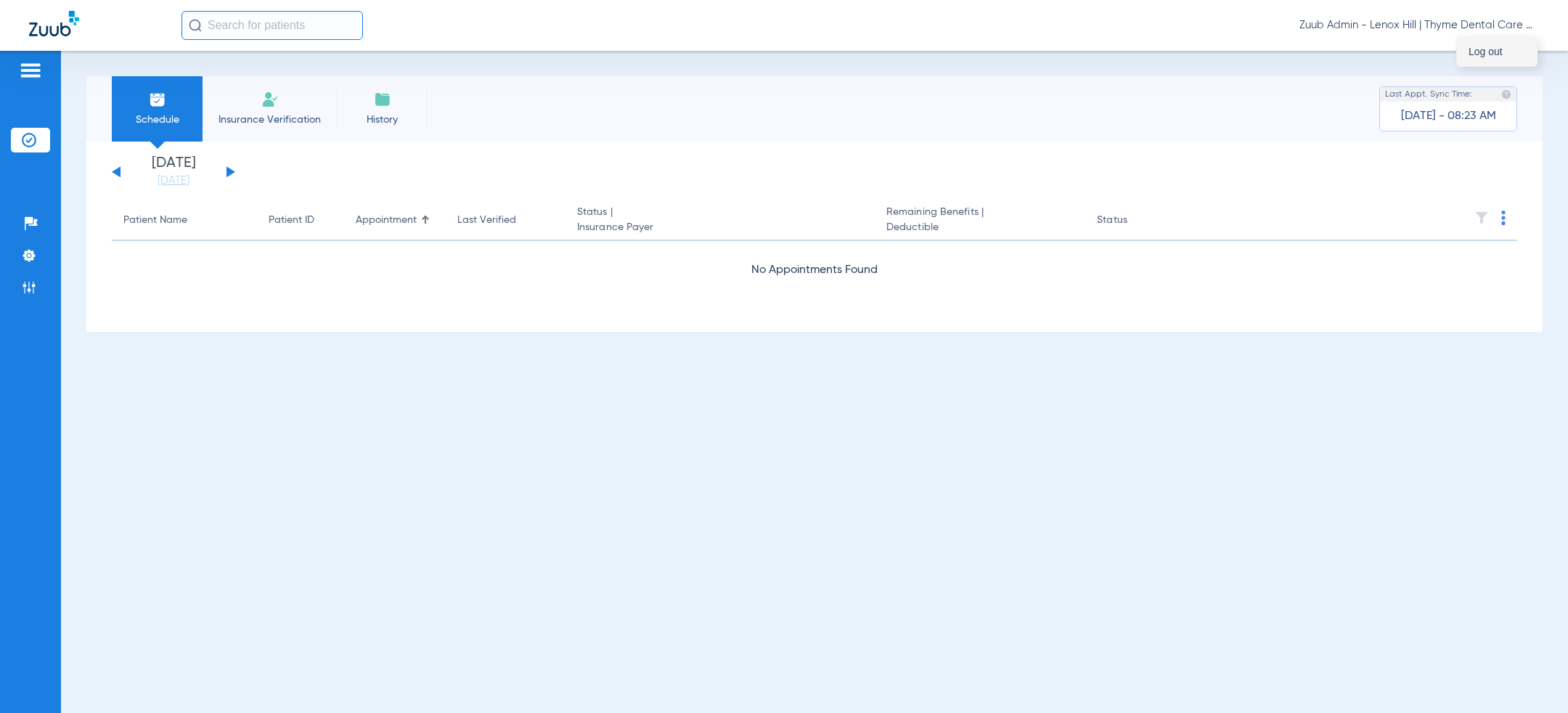
click at [1511, 52] on span "Log out" at bounding box center [1497, 51] width 57 height 10
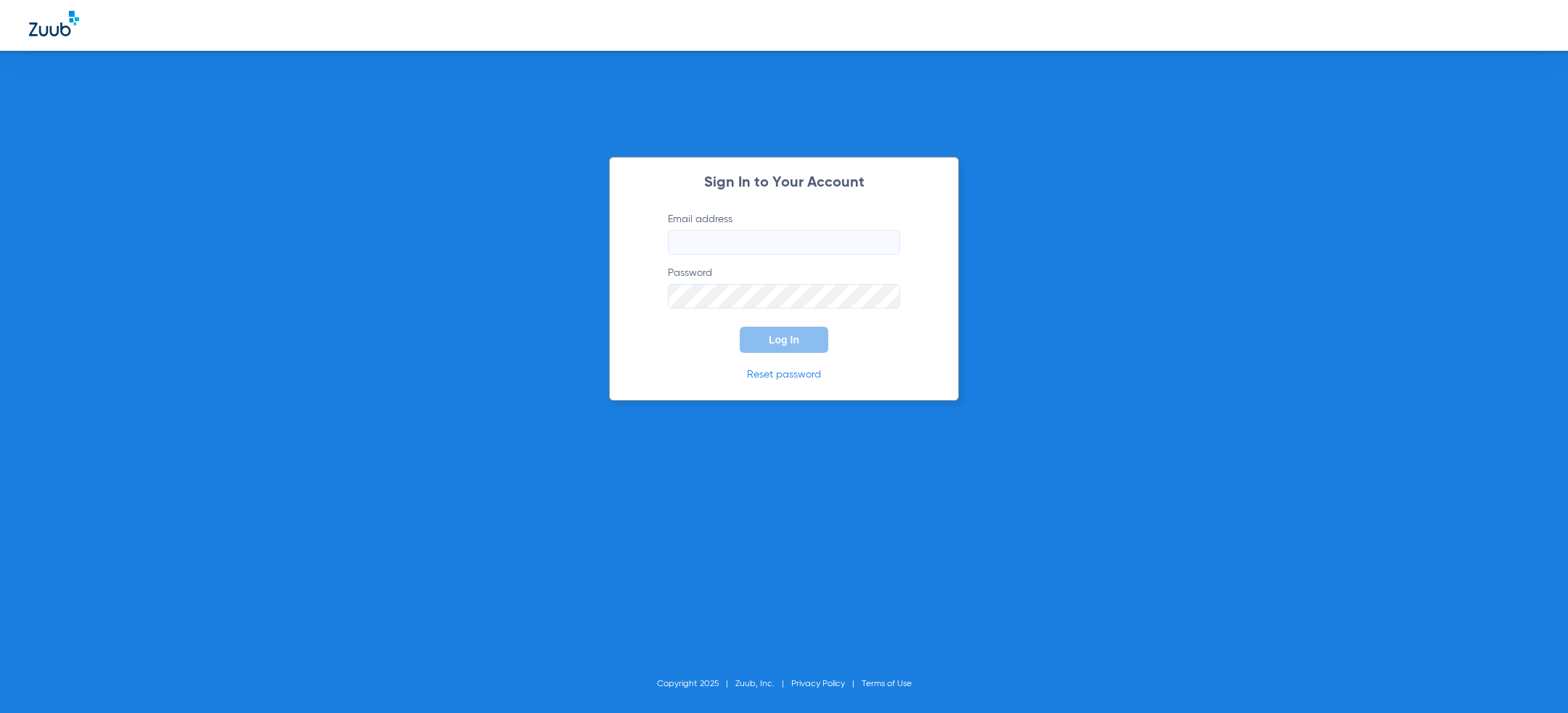
type input "[PERSON_NAME][EMAIL_ADDRESS][PERSON_NAME][DOMAIN_NAME]"
click at [685, 353] on form "Email address [PERSON_NAME][EMAIL_ADDRESS][PERSON_NAME][DOMAIN_NAME] Password L…" at bounding box center [784, 282] width 276 height 141
click at [803, 353] on button "Log In" at bounding box center [784, 340] width 89 height 26
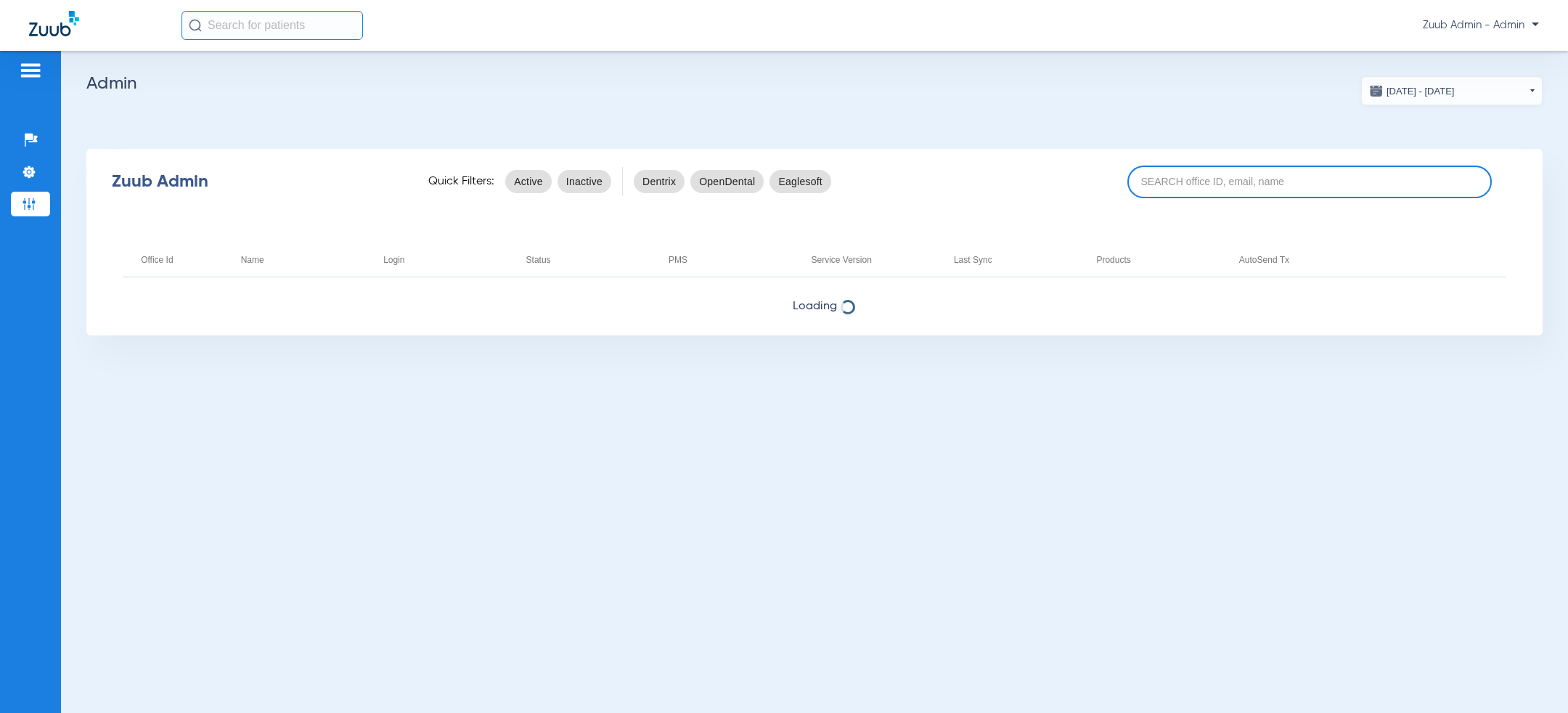
click at [1204, 183] on input at bounding box center [1310, 181] width 364 height 33
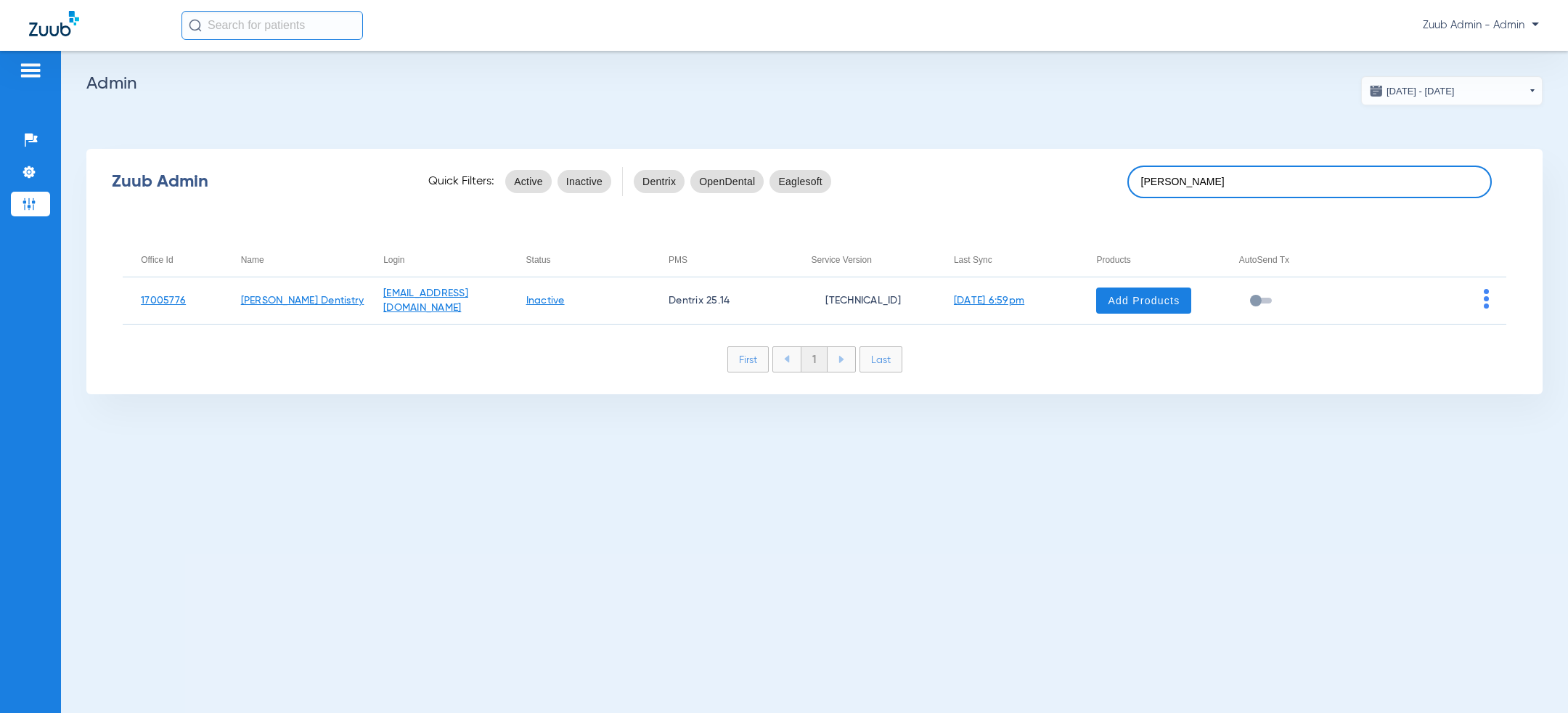
click at [1176, 175] on input "amos" at bounding box center [1310, 181] width 364 height 33
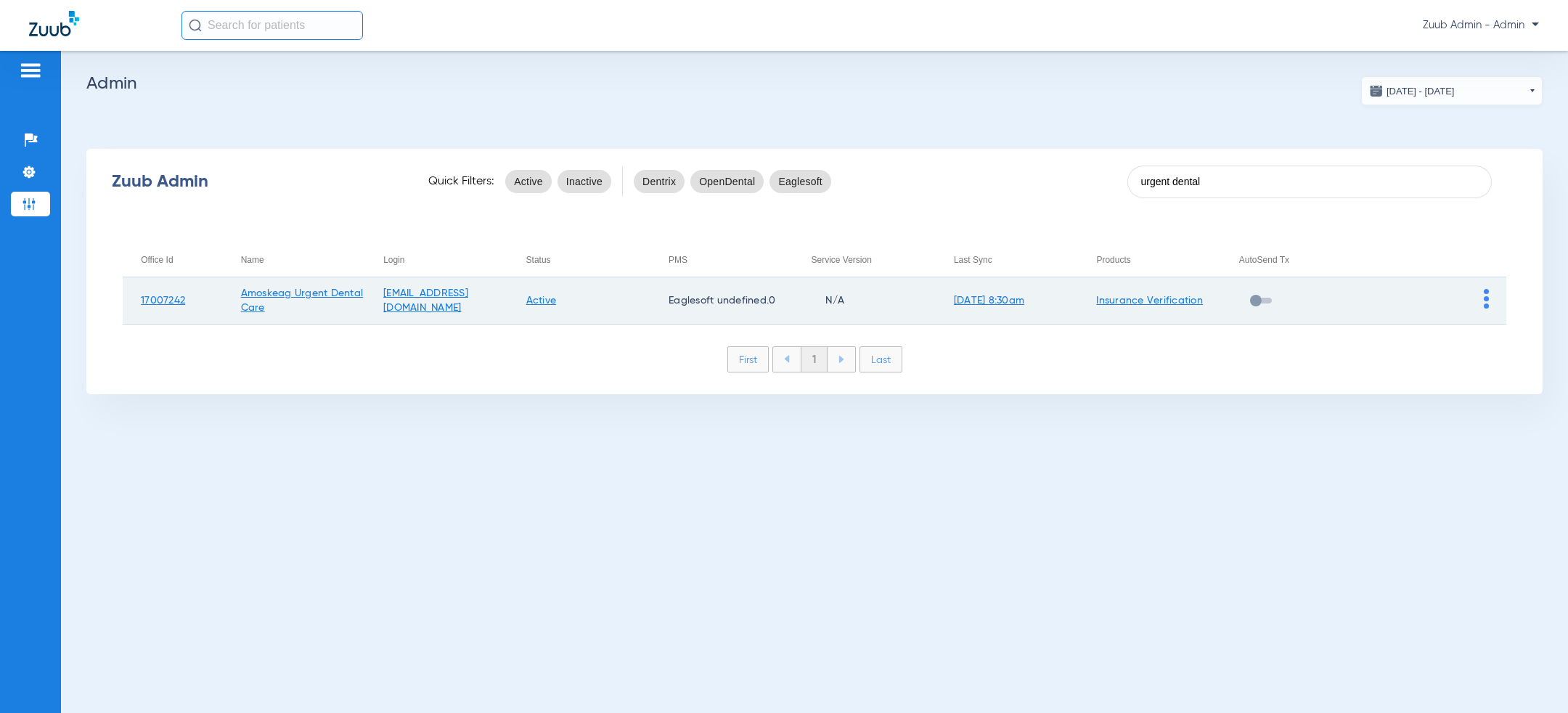
type input "urgent dental"
click at [1486, 298] on img at bounding box center [1486, 299] width 5 height 20
click at [1463, 329] on span "View Account" at bounding box center [1447, 329] width 61 height 10
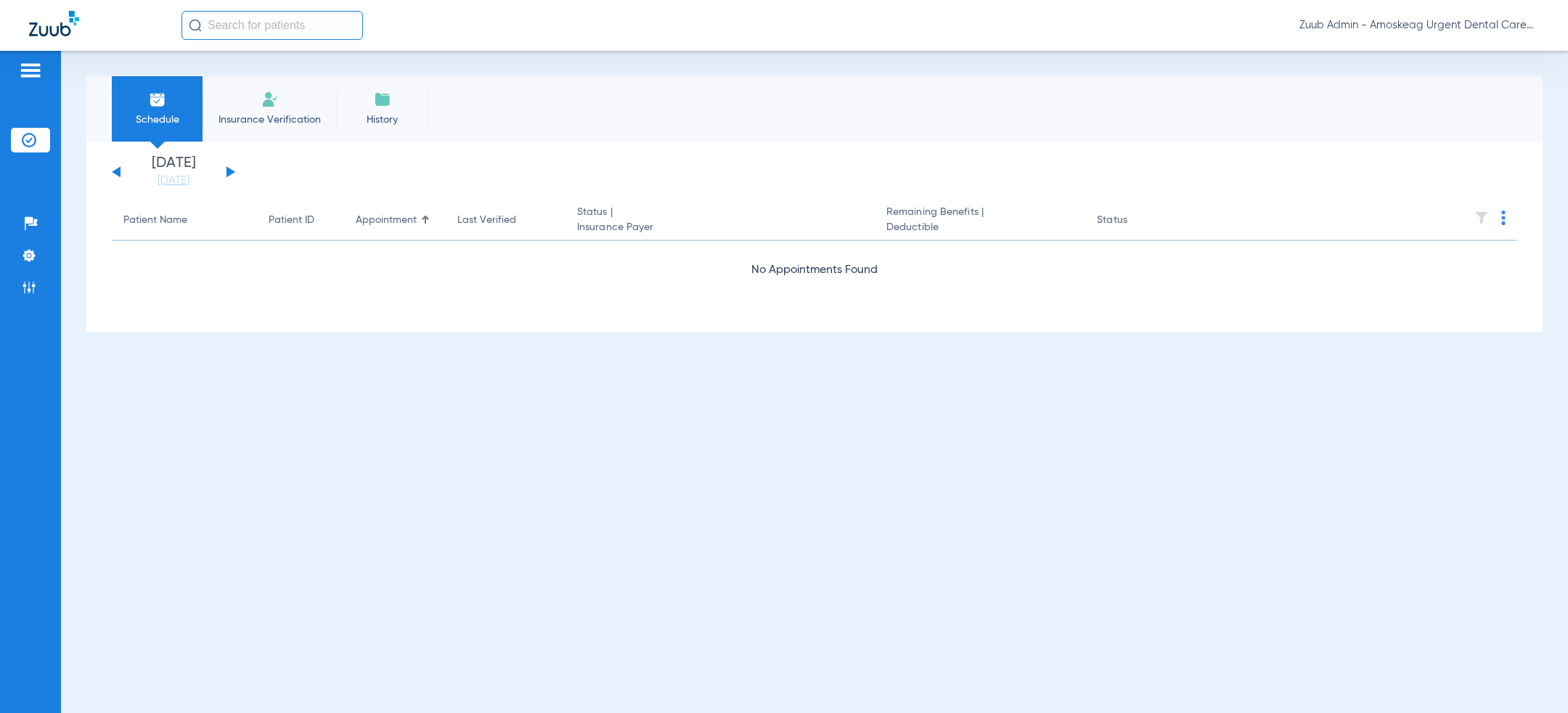
click at [228, 172] on button at bounding box center [230, 172] width 9 height 11
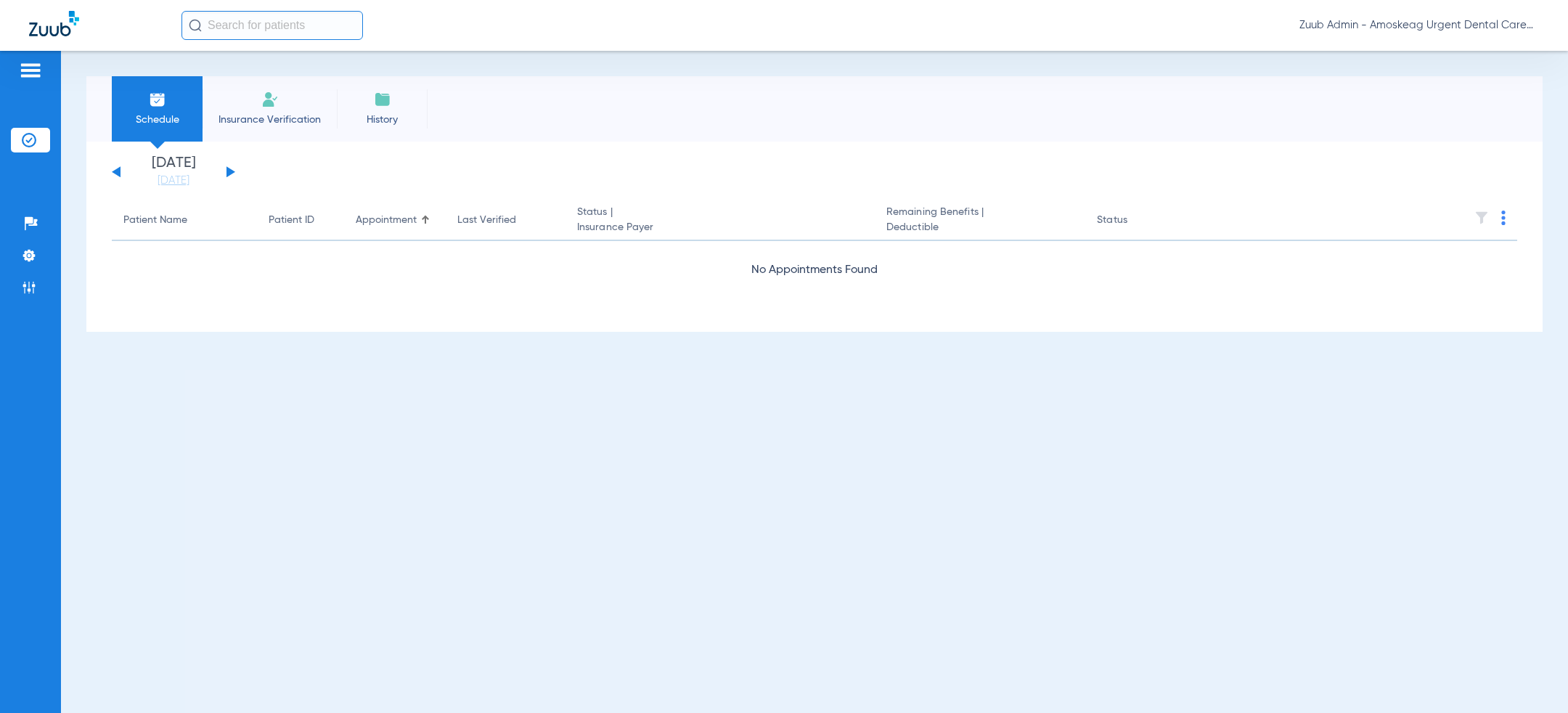
click at [228, 172] on button at bounding box center [230, 172] width 9 height 11
click at [228, 173] on button at bounding box center [230, 172] width 9 height 11
click at [40, 244] on li "Settings" at bounding box center [30, 255] width 39 height 25
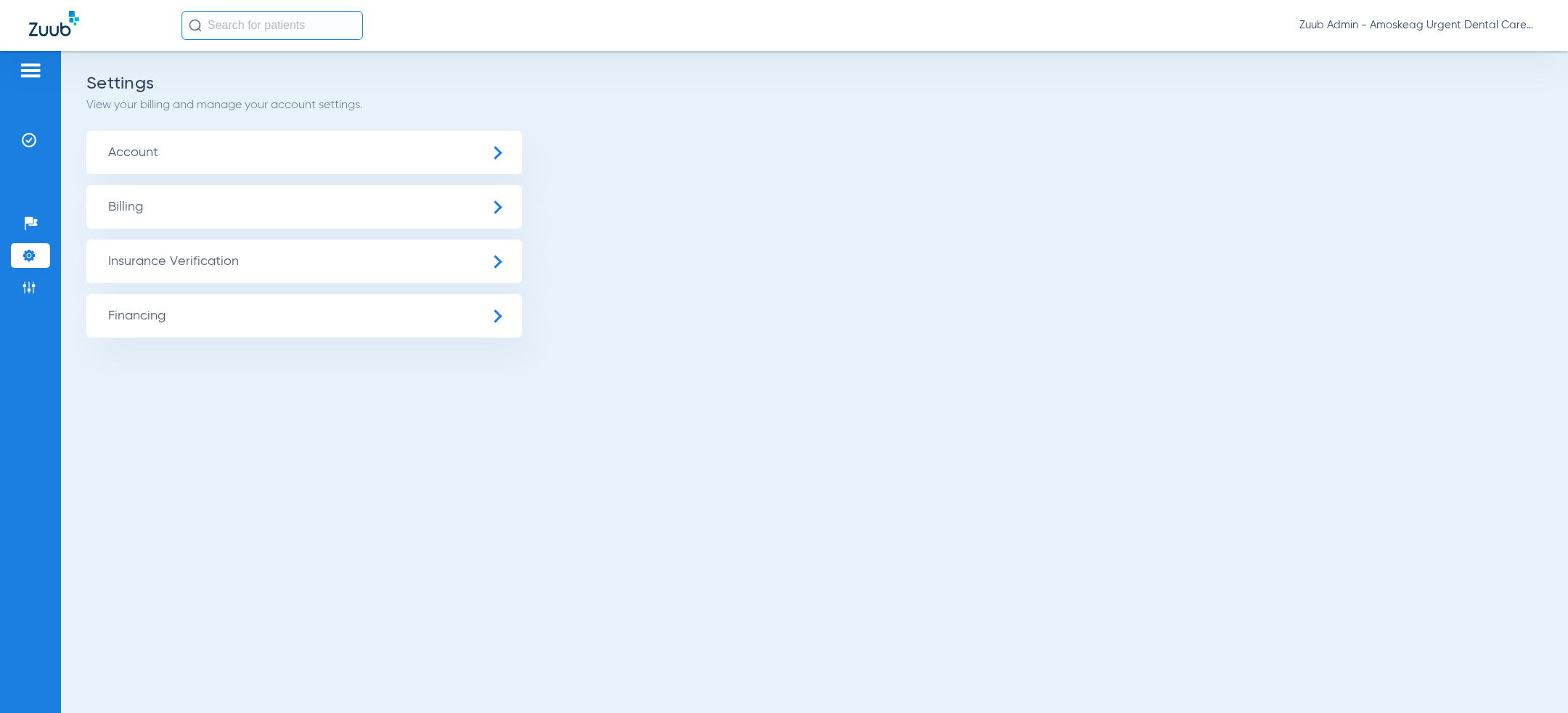
click at [217, 275] on span "Insurance Verification" at bounding box center [304, 261] width 436 height 44
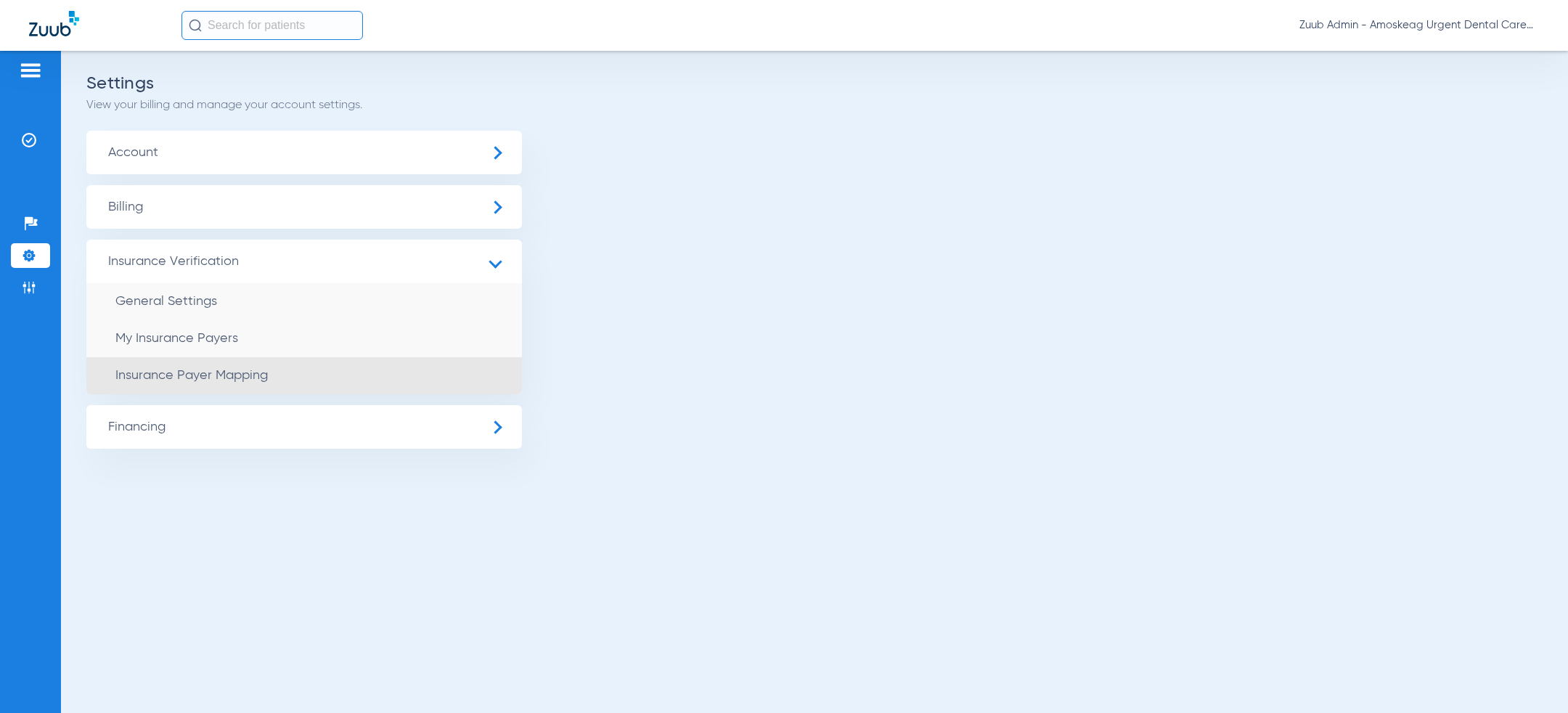
click at [248, 368] on li "Insurance Payer Mapping" at bounding box center [304, 376] width 436 height 37
